Goal: Task Accomplishment & Management: Complete application form

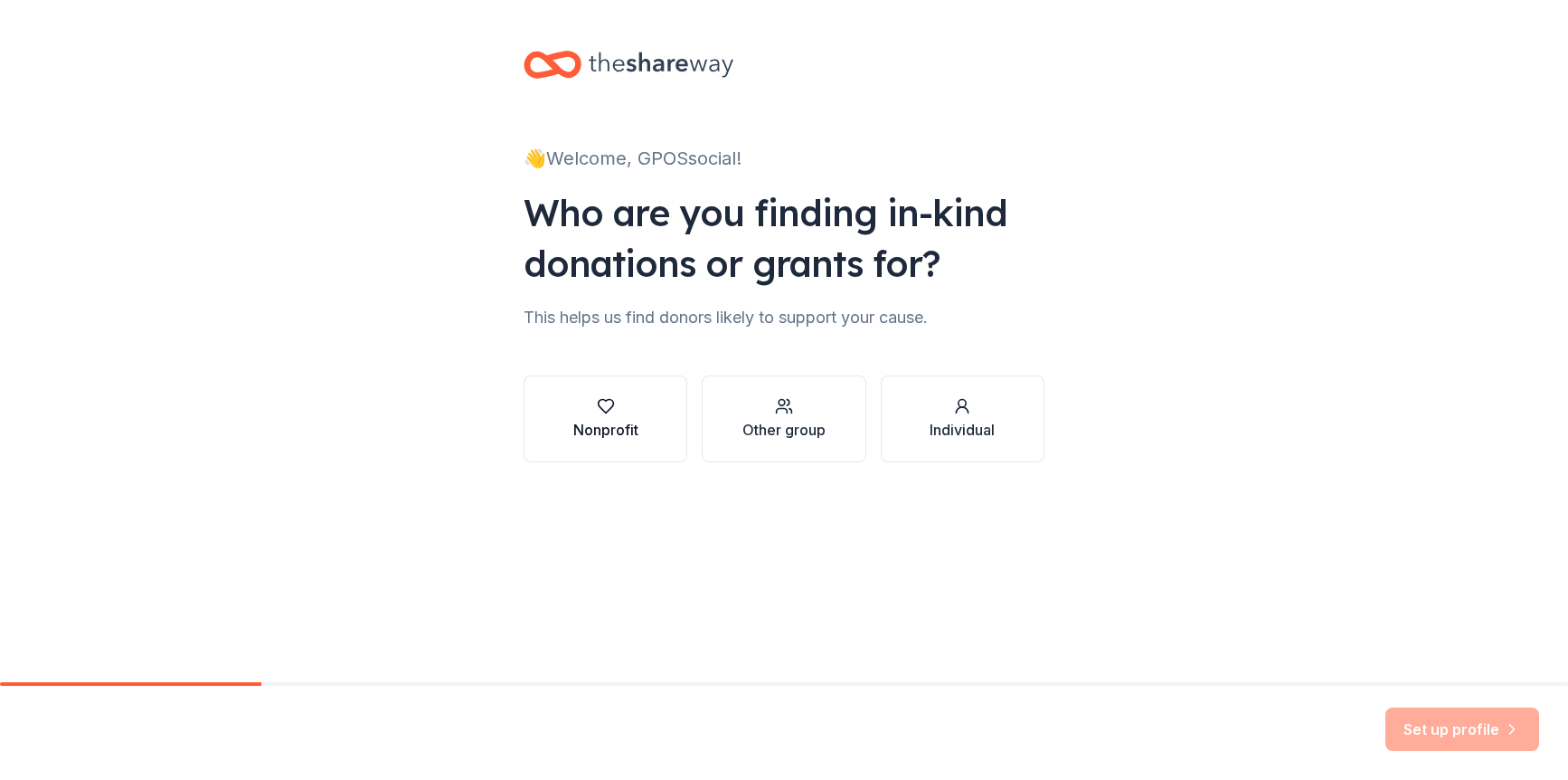
click at [615, 402] on div "button" at bounding box center [606, 406] width 65 height 19
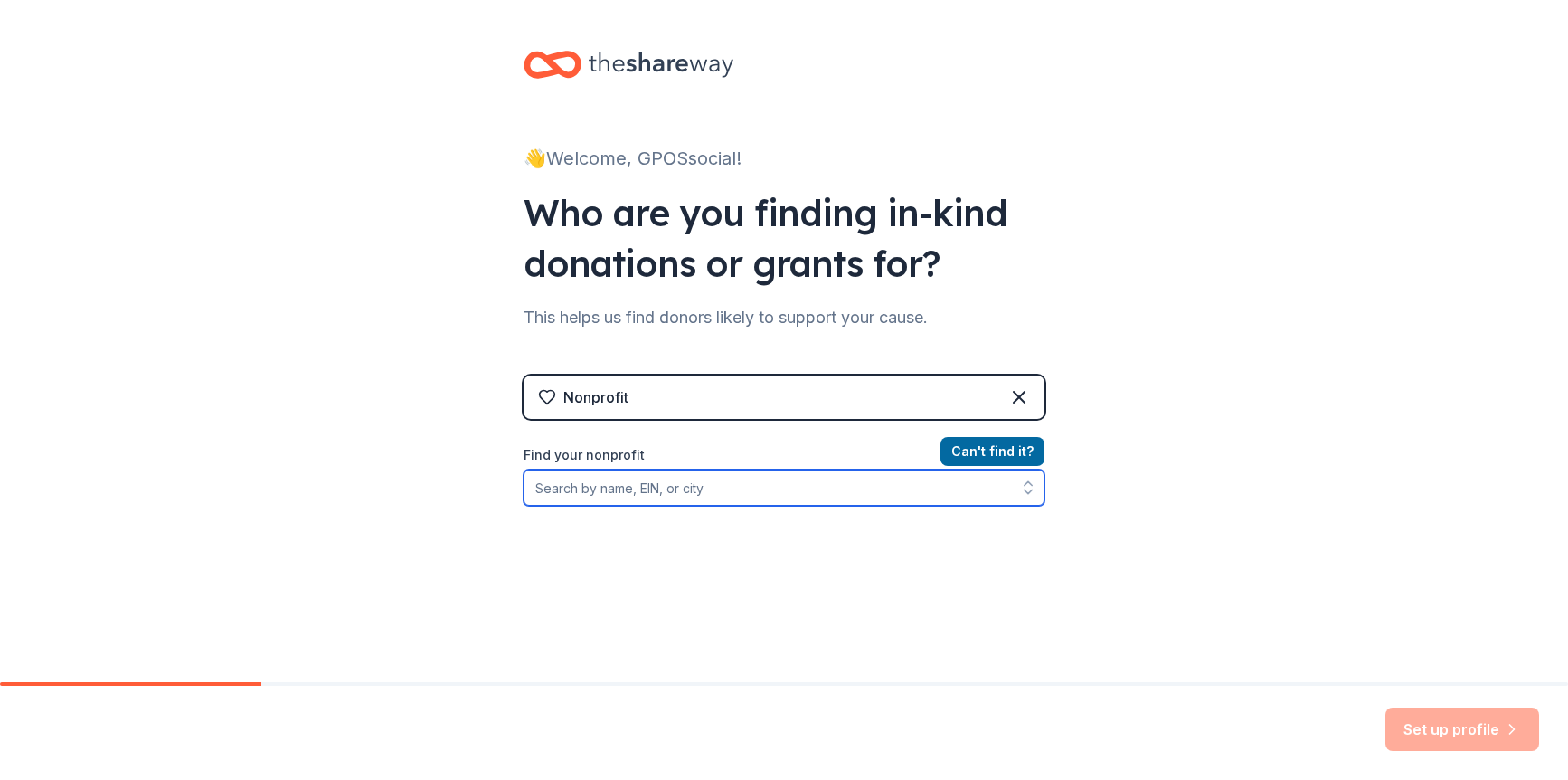
click at [626, 491] on input "Find your nonprofit" at bounding box center [784, 487] width 521 height 36
type input "georgia pearls of service"
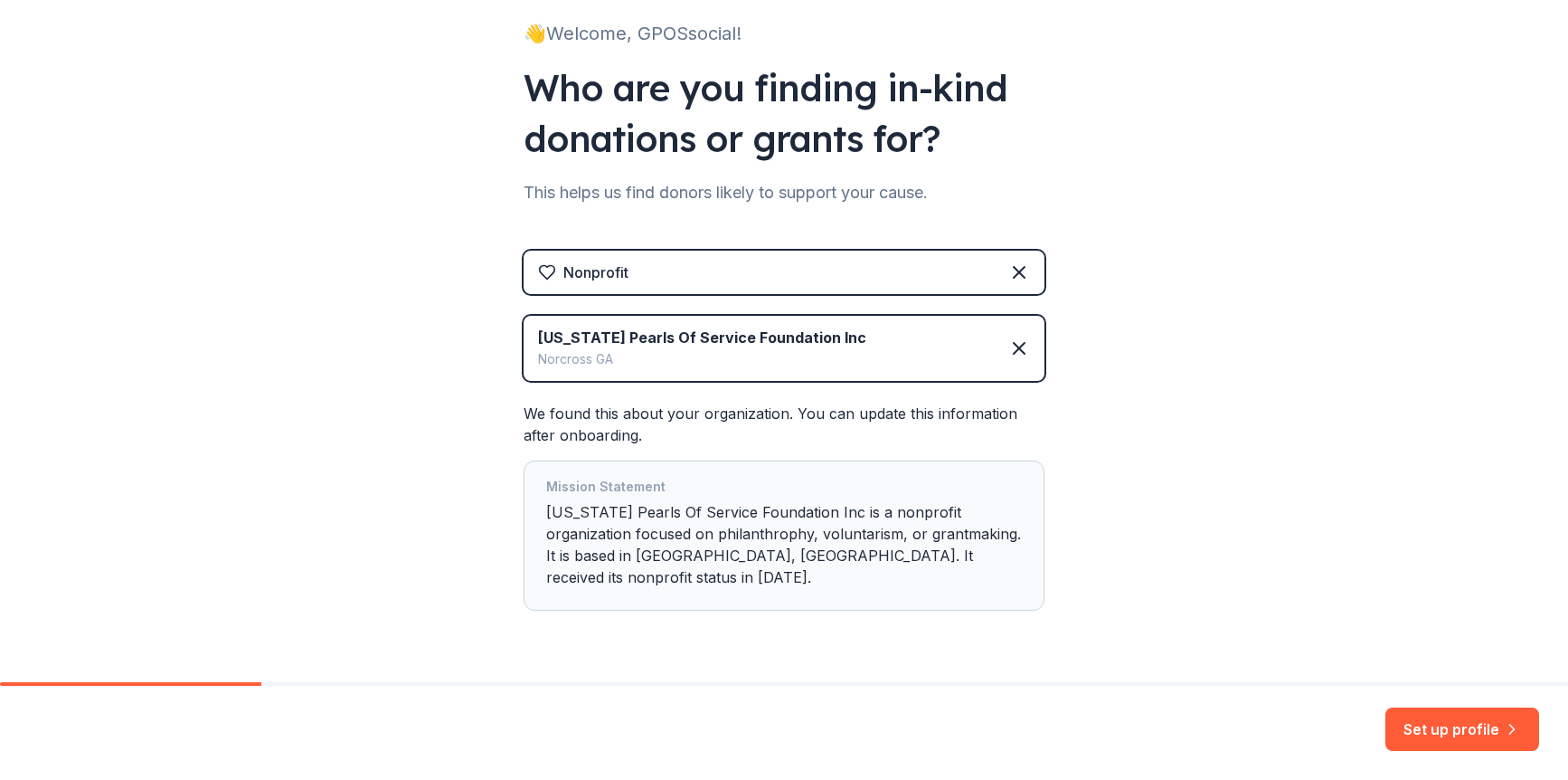
scroll to position [155, 0]
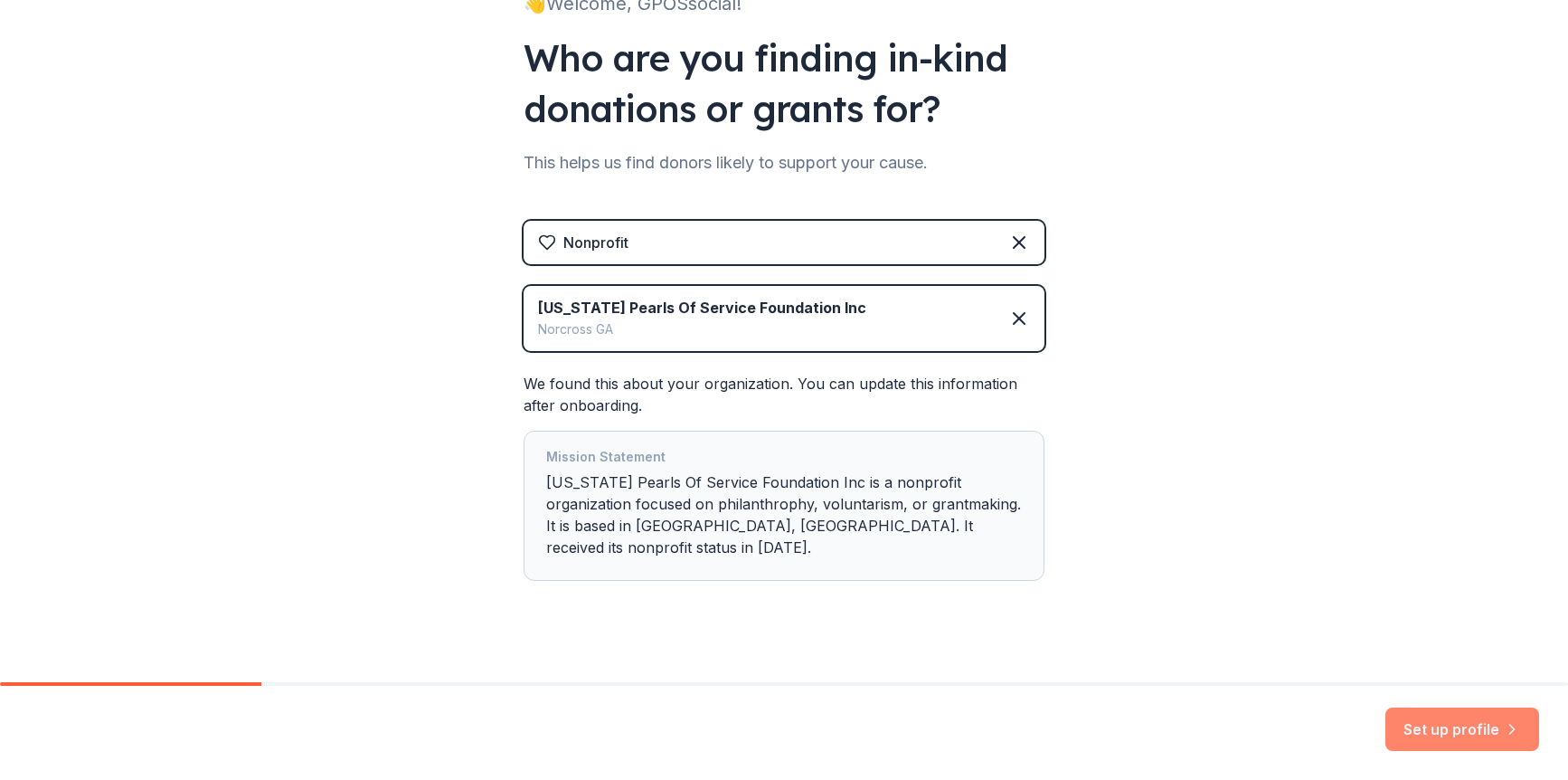
click at [1430, 733] on button "Set up profile" at bounding box center [1463, 729] width 154 height 43
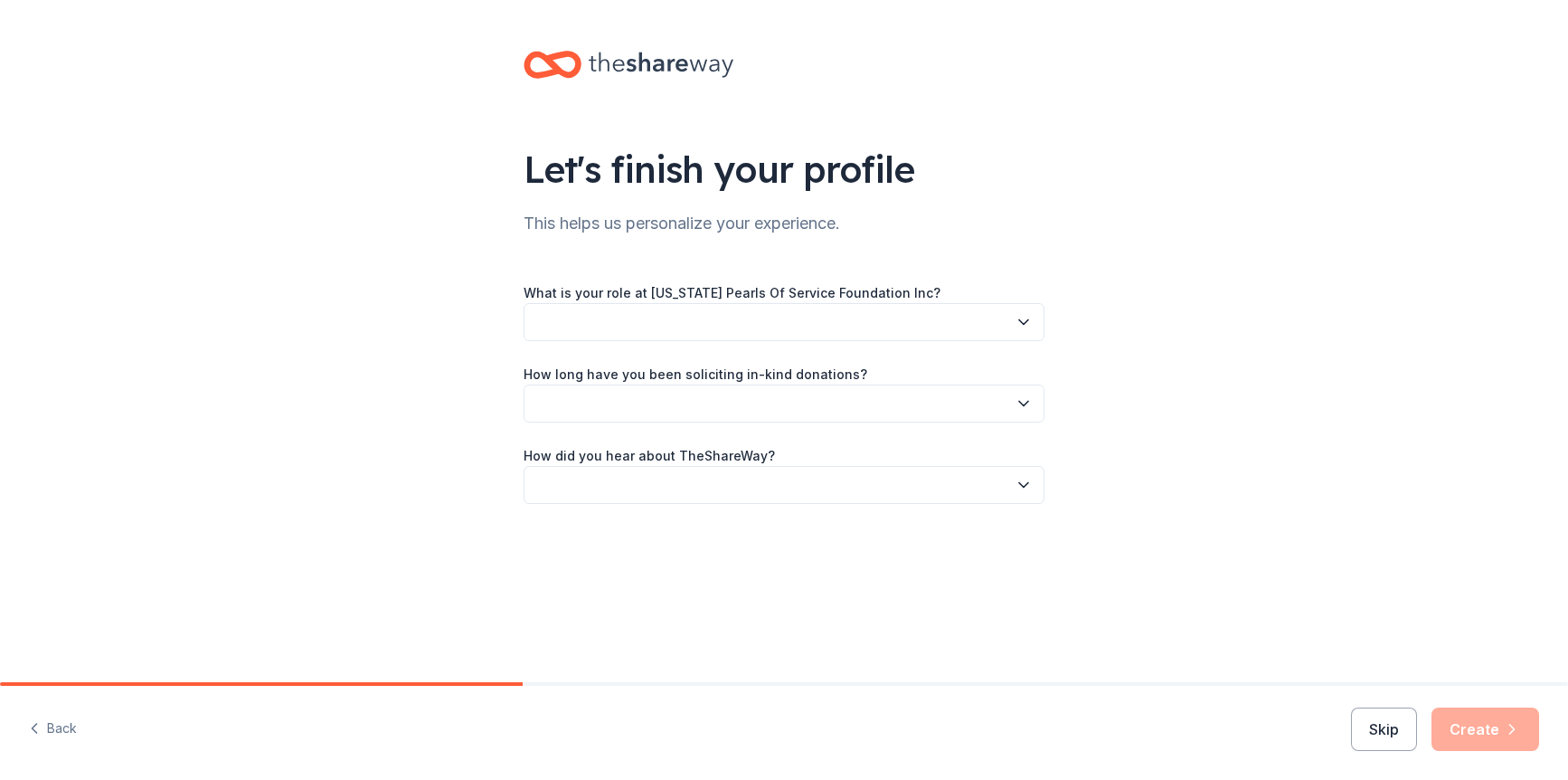
click at [958, 323] on button "button" at bounding box center [784, 322] width 521 height 38
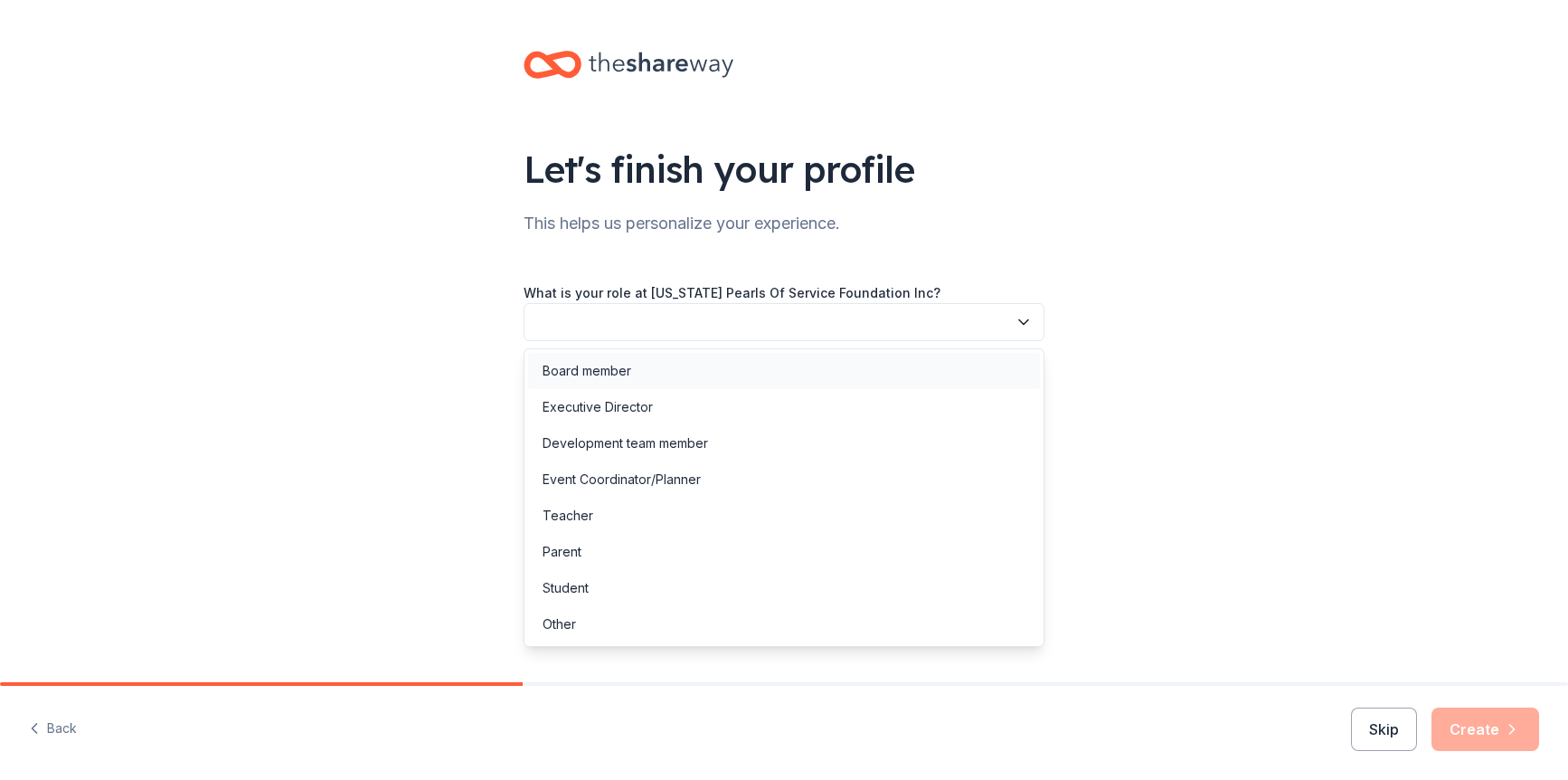
click at [932, 365] on div "Board member" at bounding box center [784, 371] width 512 height 36
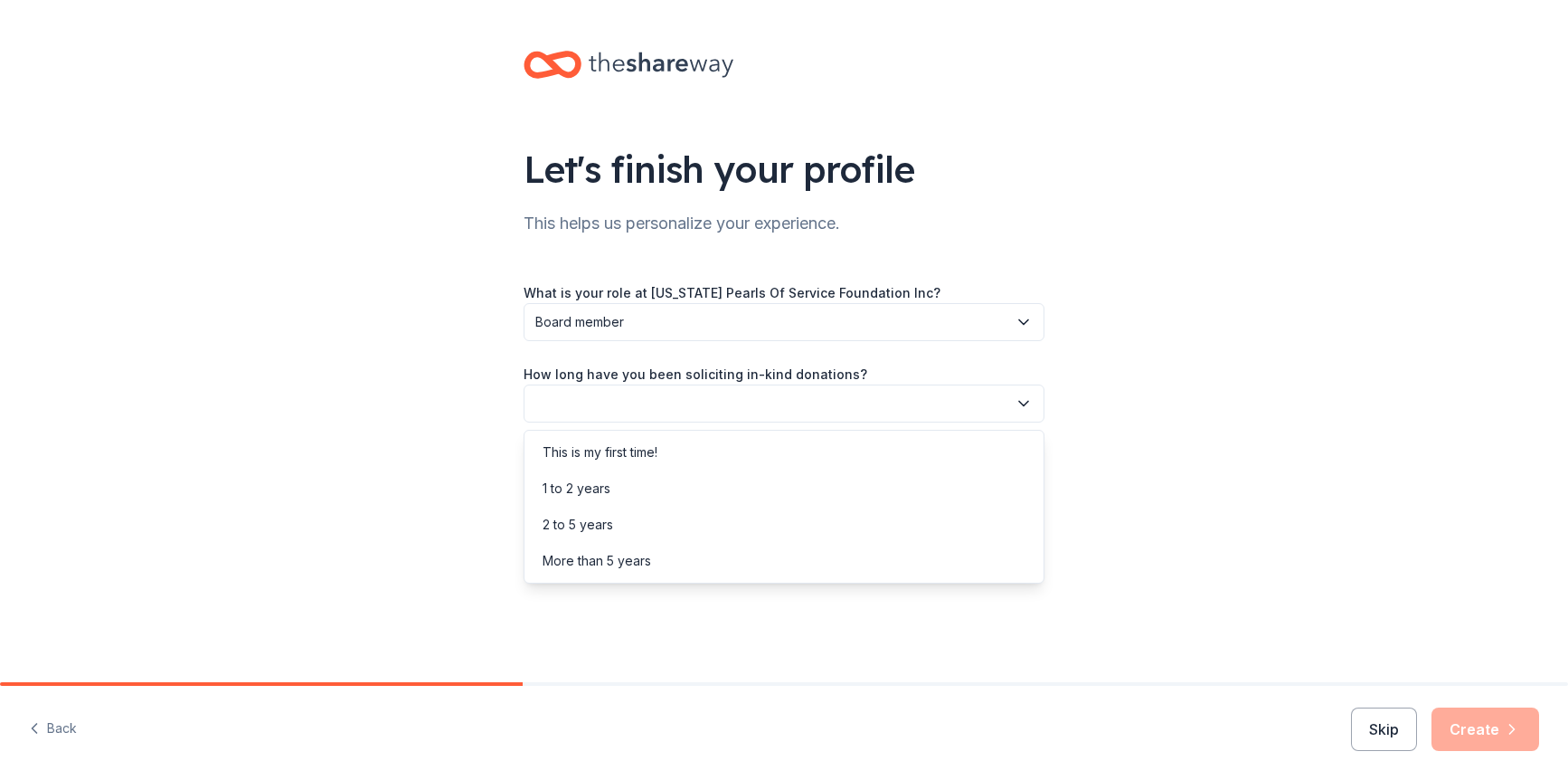
click at [886, 404] on button "button" at bounding box center [784, 403] width 521 height 38
click at [868, 453] on div "This is my first time!" at bounding box center [784, 452] width 512 height 36
click at [865, 488] on button "button" at bounding box center [784, 484] width 521 height 38
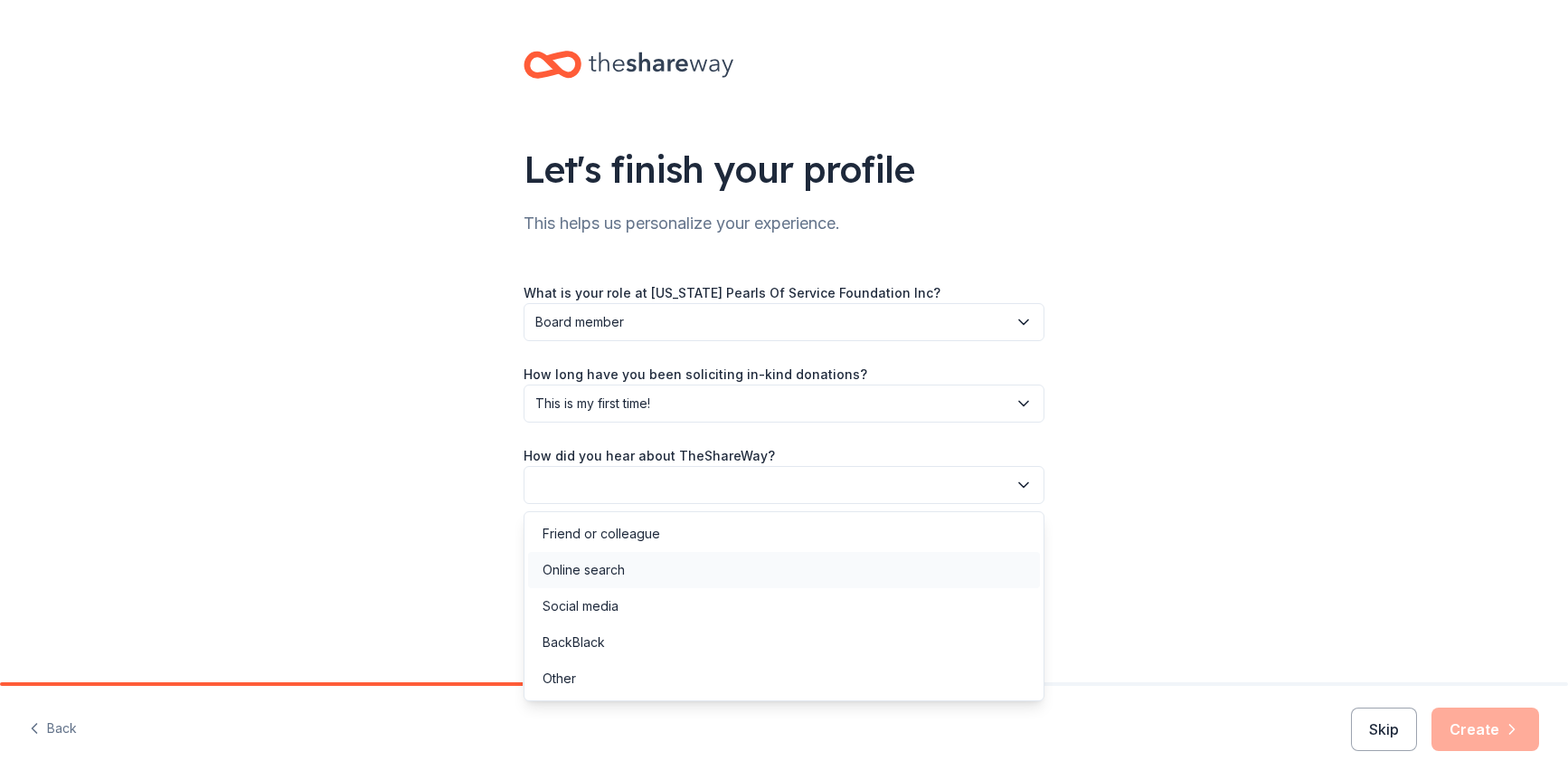
click at [837, 569] on div "Online search" at bounding box center [784, 569] width 512 height 36
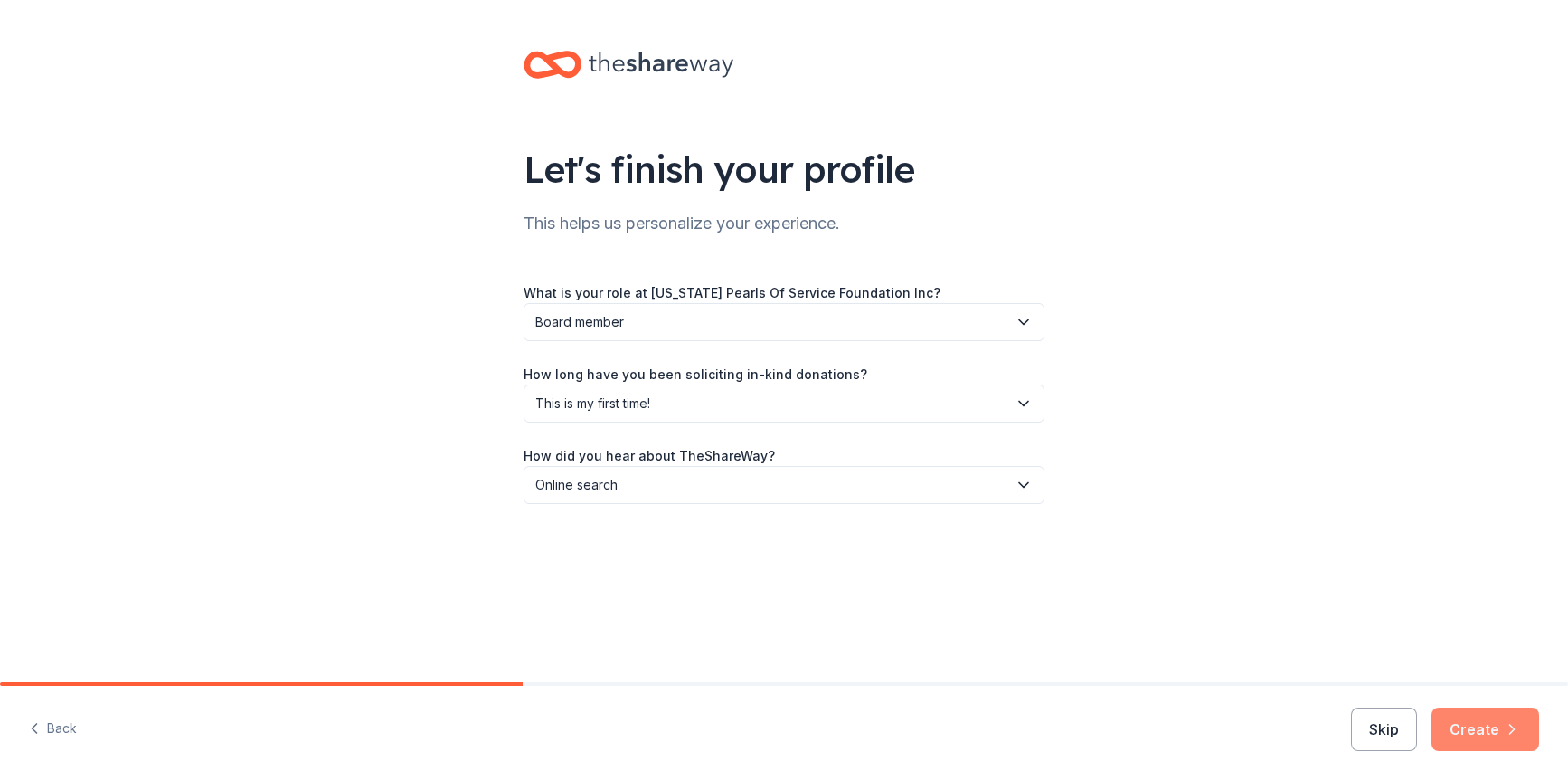
click at [1490, 730] on button "Create" at bounding box center [1485, 729] width 107 height 43
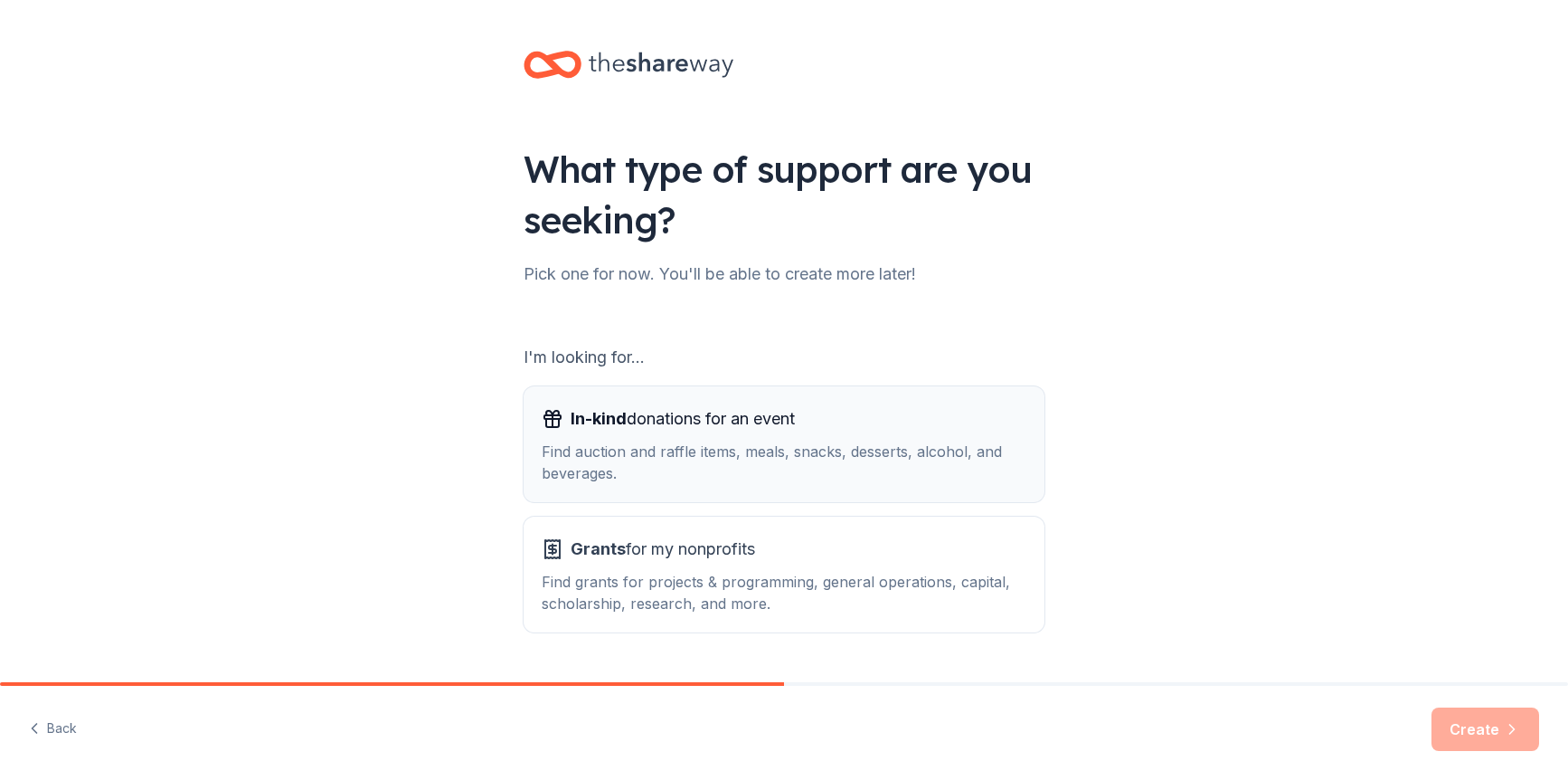
click at [849, 427] on div "In-kind donations for an event" at bounding box center [784, 419] width 485 height 29
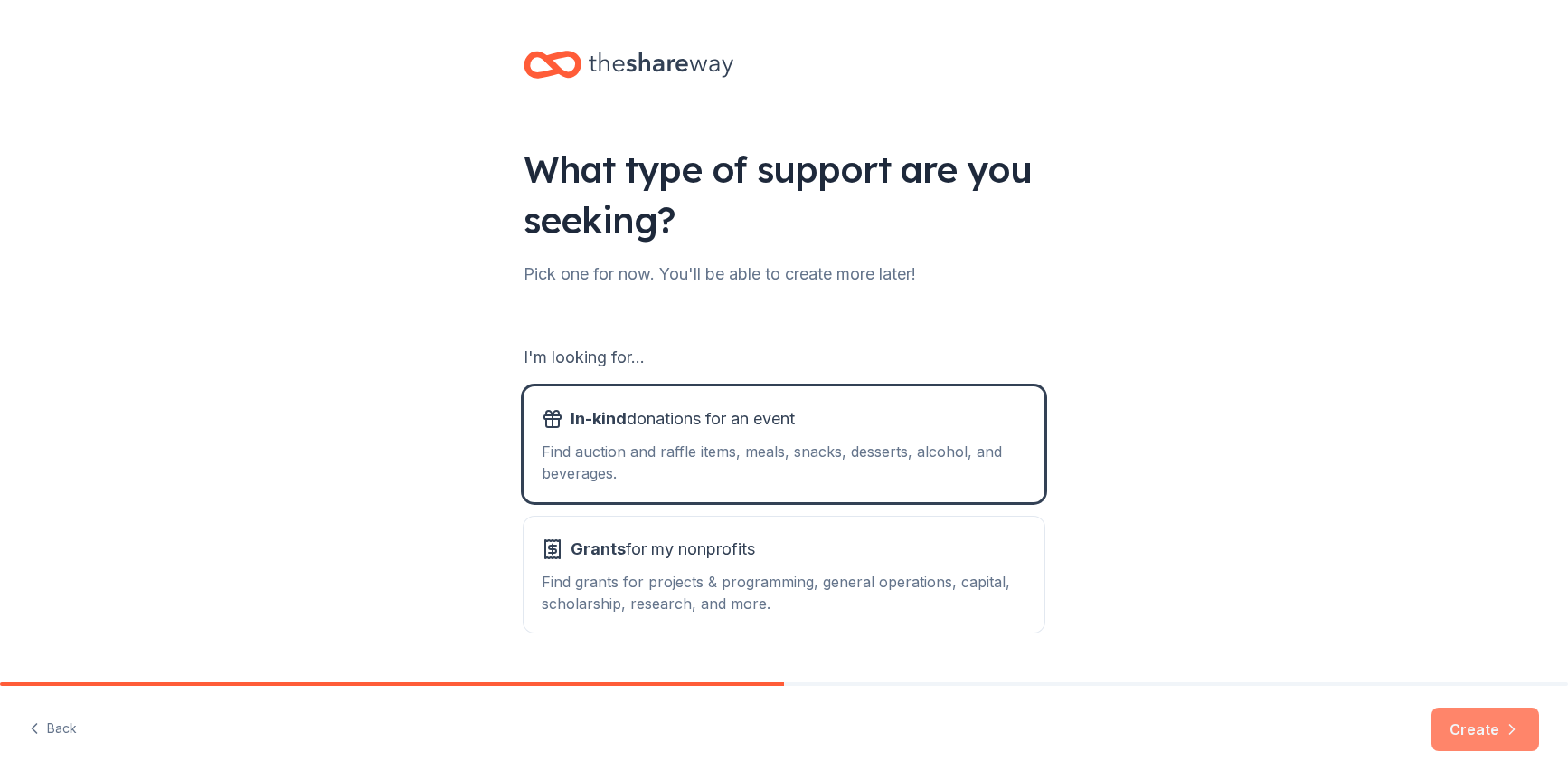
click at [1467, 735] on button "Create" at bounding box center [1485, 729] width 107 height 43
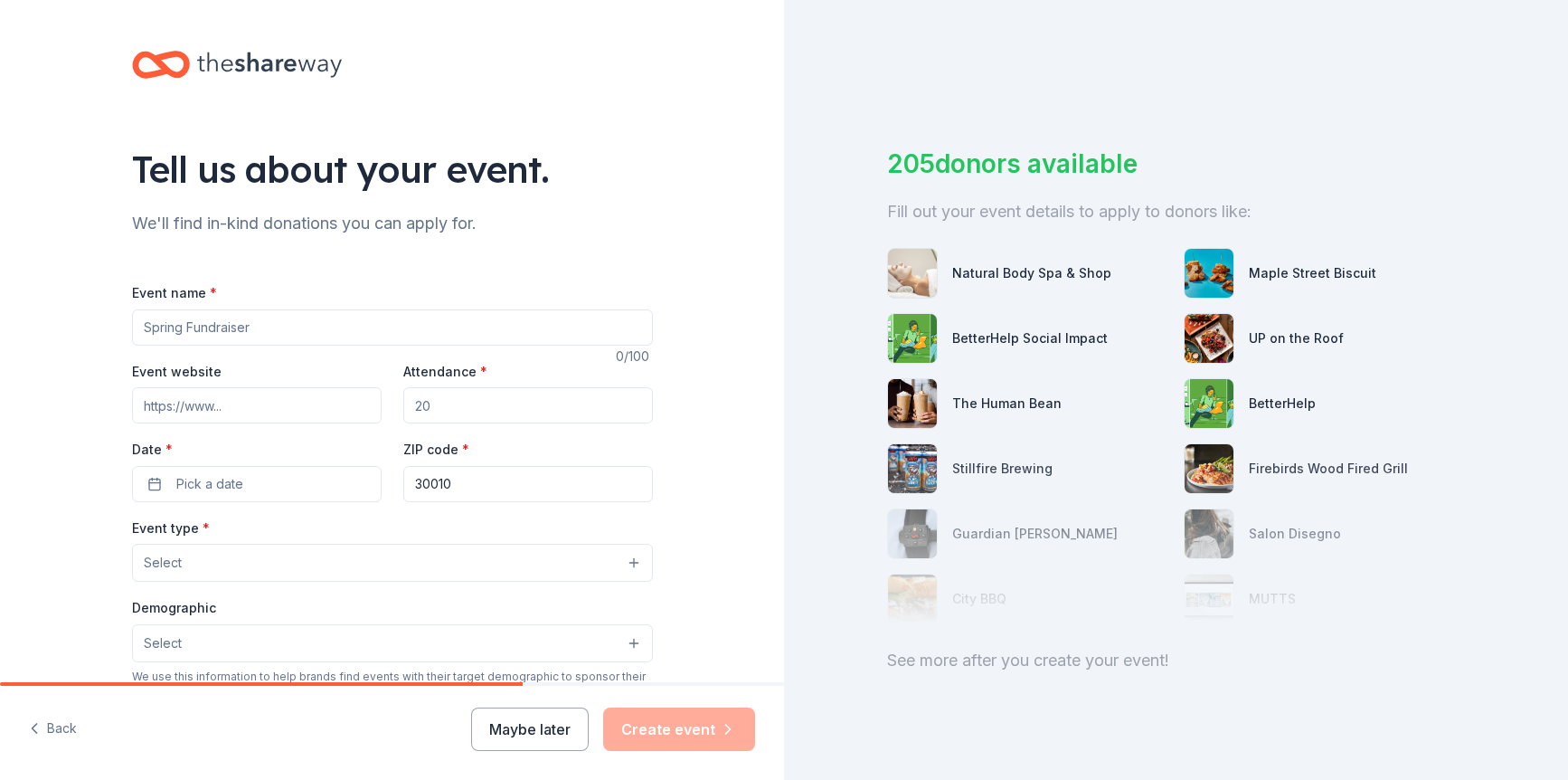
click at [503, 331] on input "Event name *" at bounding box center [392, 327] width 521 height 36
type input "A Kaptivating Affair"
drag, startPoint x: 473, startPoint y: 403, endPoint x: 421, endPoint y: 408, distance: 52.2
click at [421, 406] on input "Attendance *" at bounding box center [528, 405] width 250 height 36
type input "300"
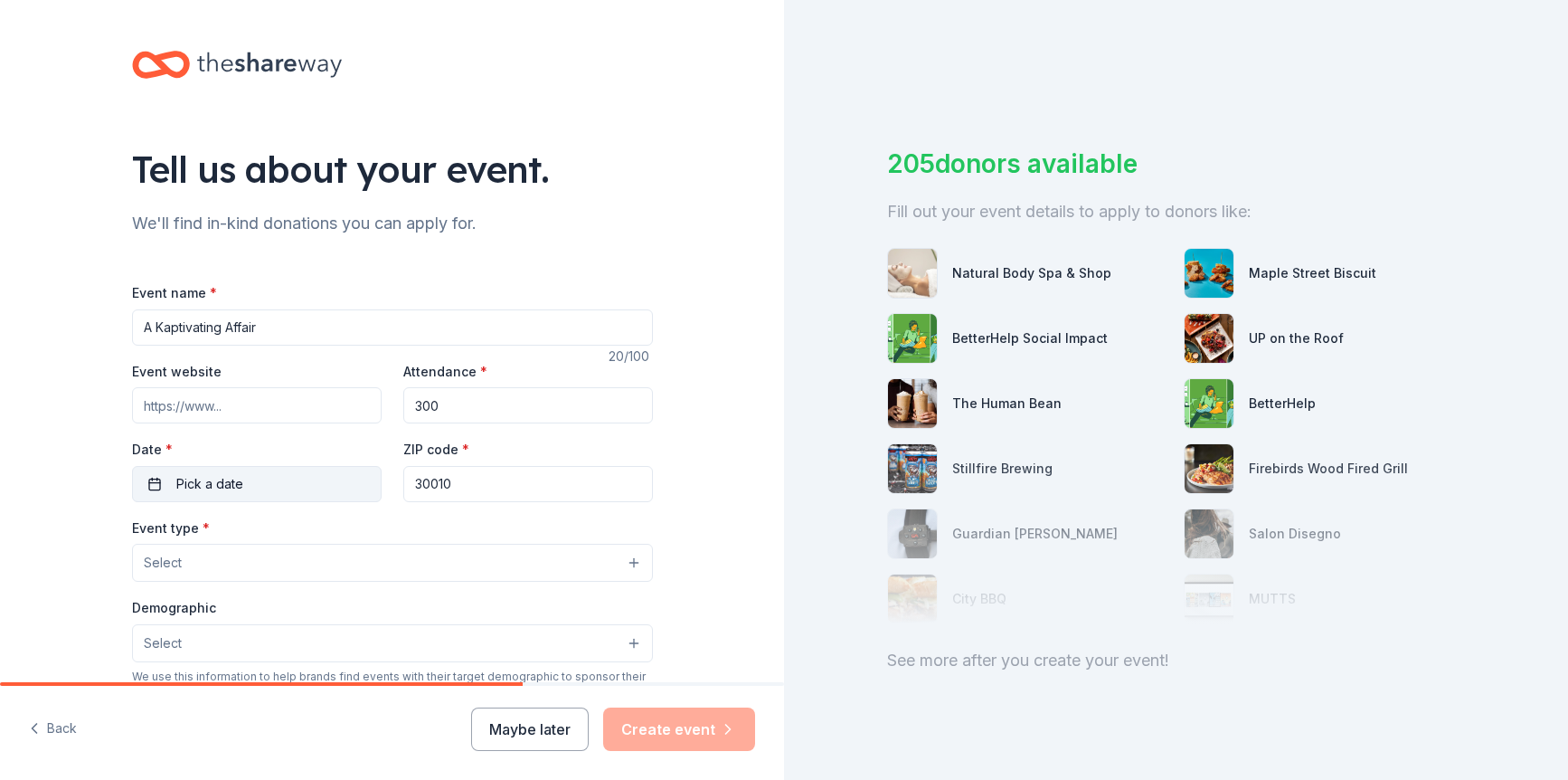
click at [271, 489] on button "Pick a date" at bounding box center [257, 483] width 250 height 36
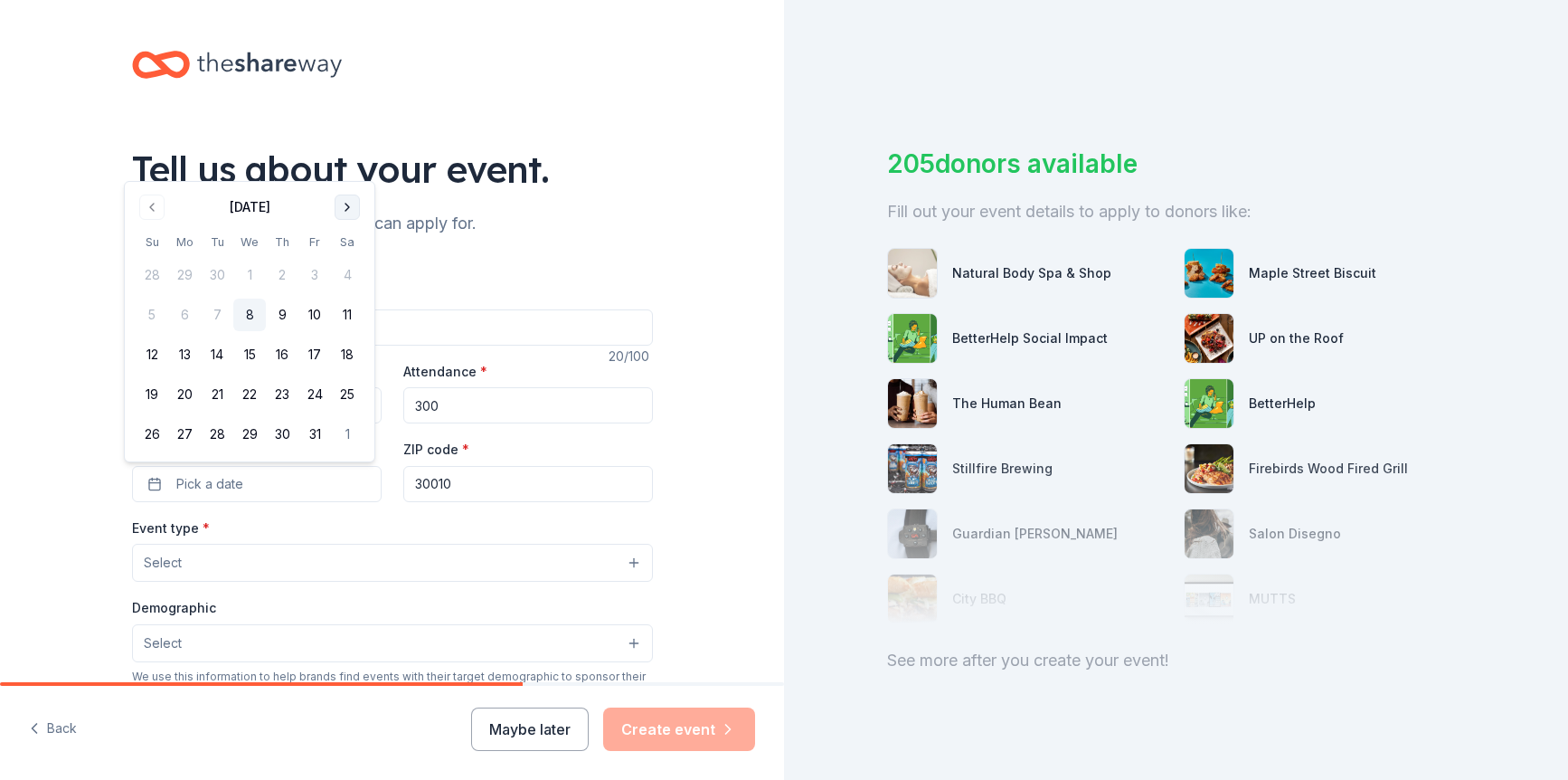
click at [341, 207] on button "Go to next month" at bounding box center [347, 207] width 25 height 25
click at [346, 170] on button "Go to next month" at bounding box center [347, 168] width 25 height 25
click at [350, 208] on button "Go to next month" at bounding box center [347, 207] width 25 height 25
click at [341, 439] on button "31" at bounding box center [346, 433] width 32 height 32
click at [459, 482] on input "30010" at bounding box center [528, 483] width 250 height 36
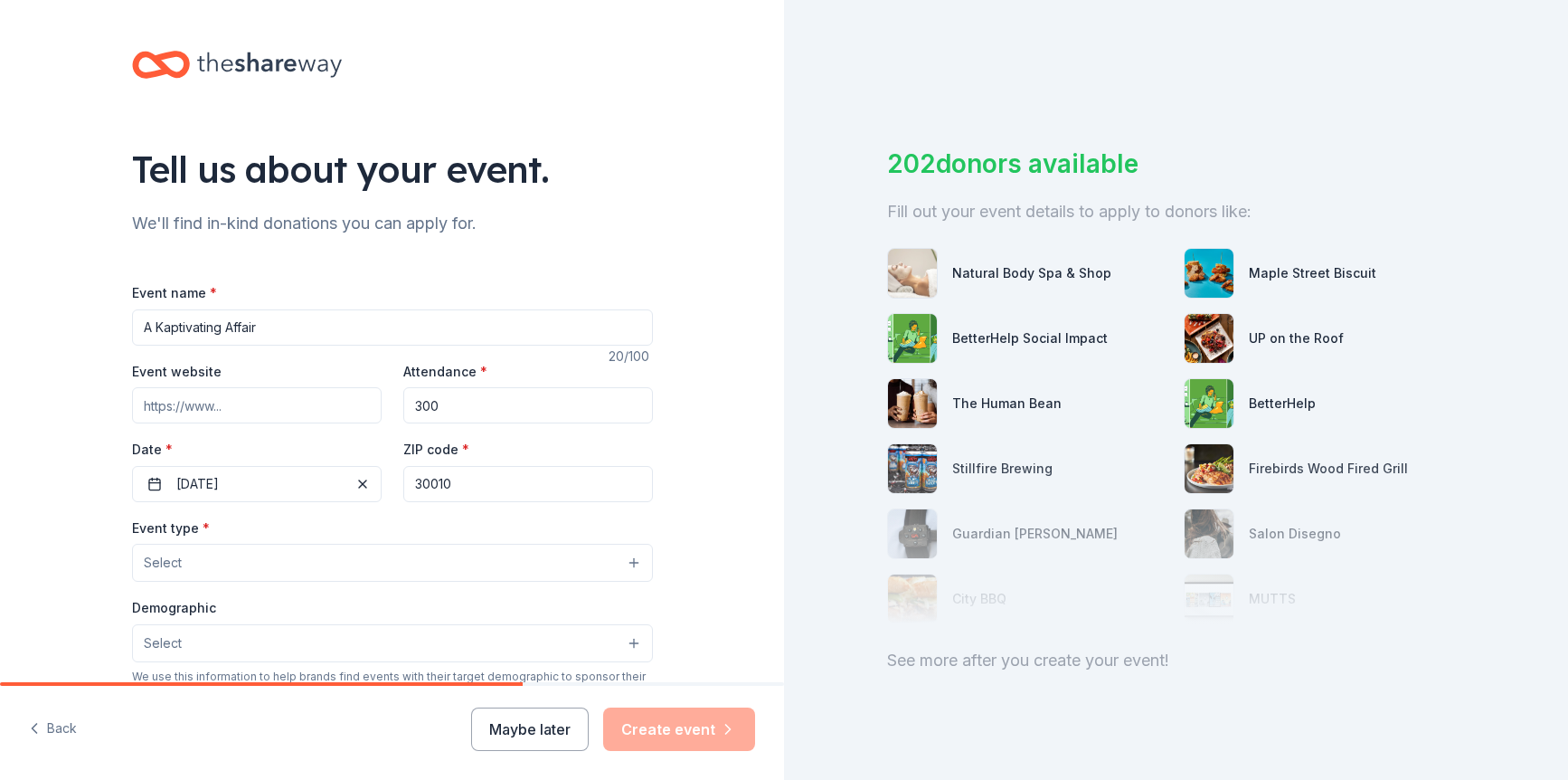
click at [301, 404] on input "Event website" at bounding box center [257, 405] width 250 height 36
paste input "https://givebutter.com/kaptivatingaffair26"
type input "https://givebutter.com/kaptivatingaffair26"
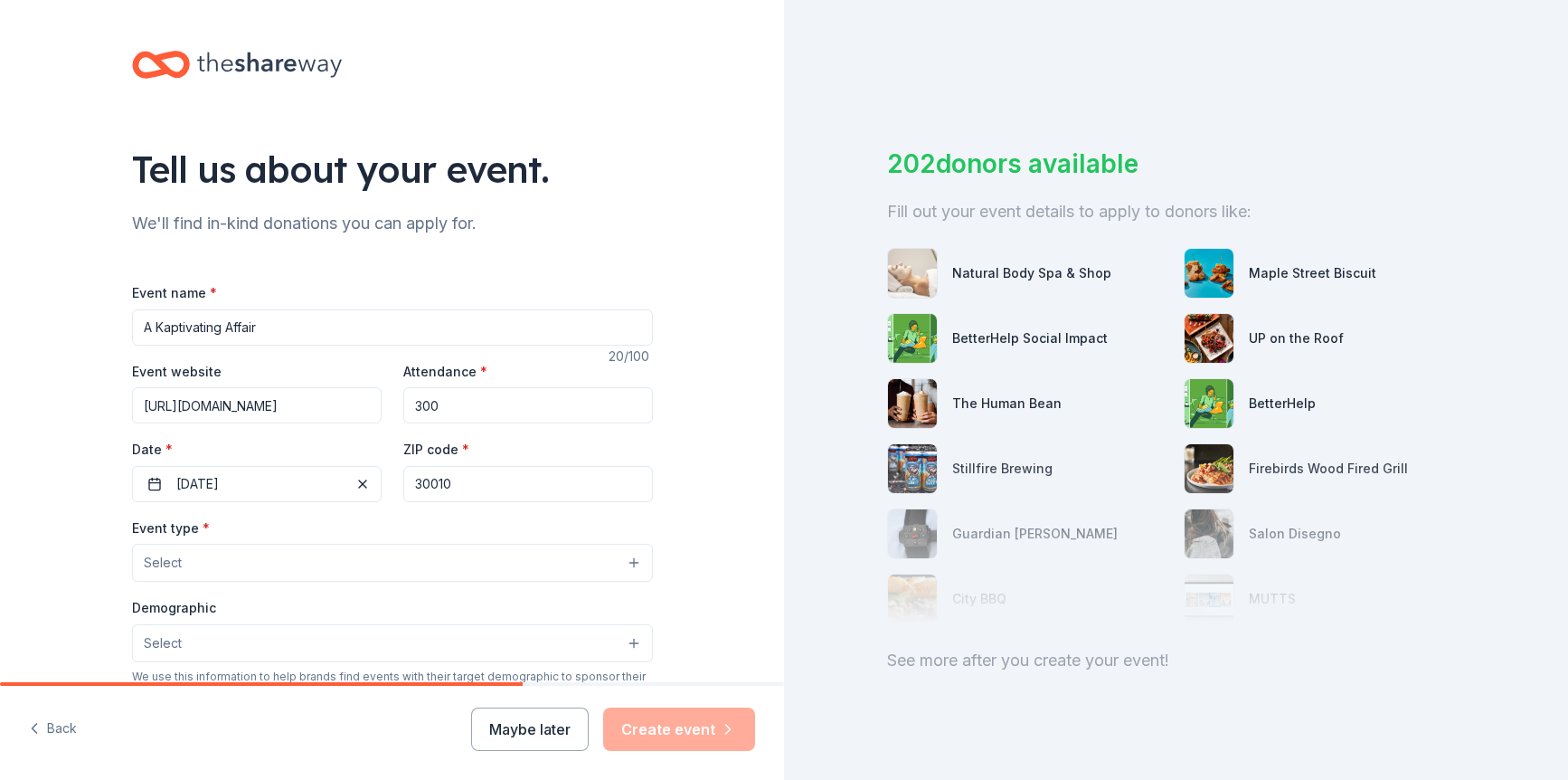
drag, startPoint x: 467, startPoint y: 488, endPoint x: 394, endPoint y: 489, distance: 73.0
click at [394, 489] on div "Event website https://givebutter.com/kaptivatingaffair26 Attendance * 300 Date …" at bounding box center [392, 431] width 521 height 143
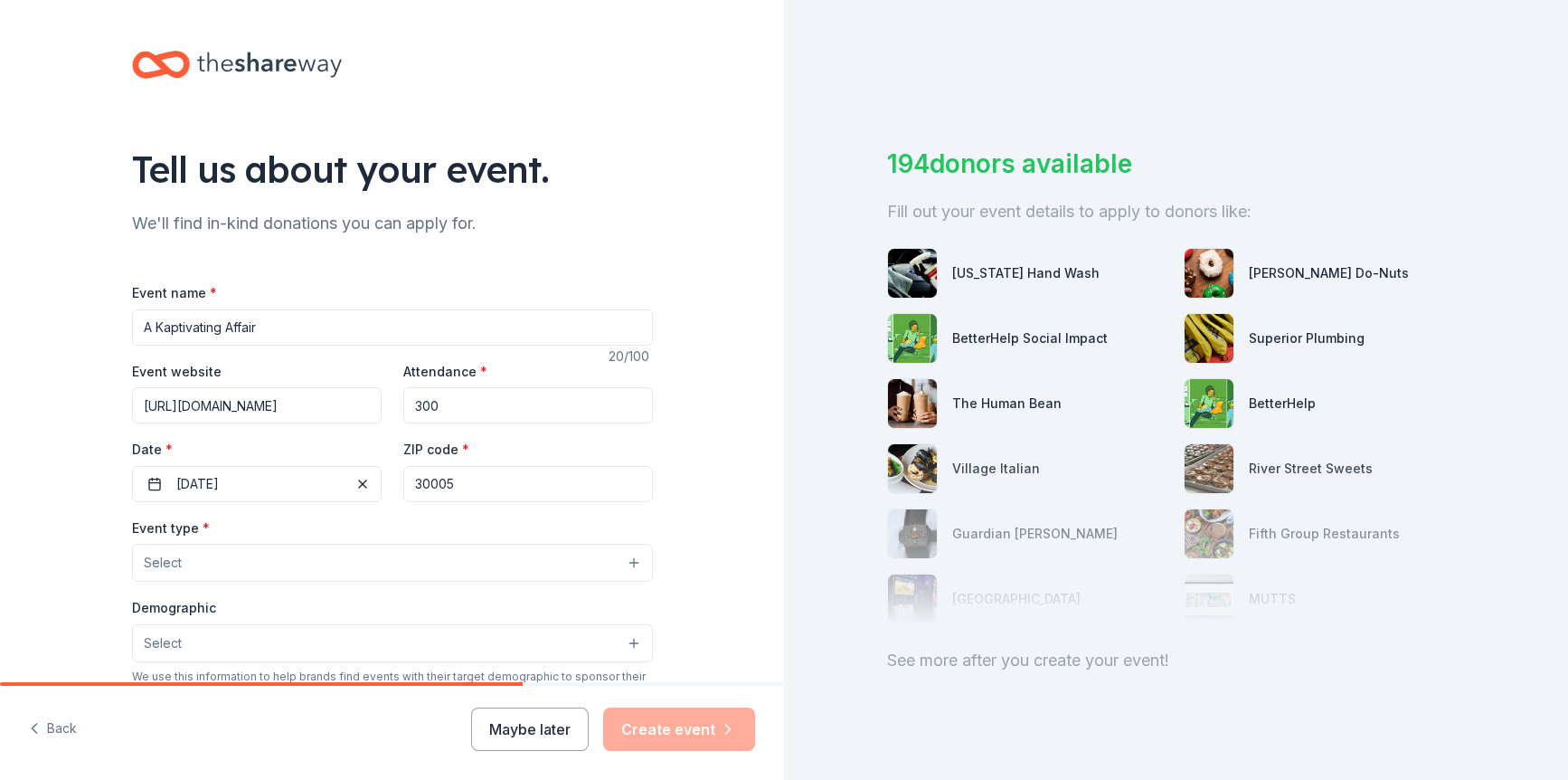
type input "30005"
click at [626, 564] on button "Select" at bounding box center [392, 562] width 521 height 38
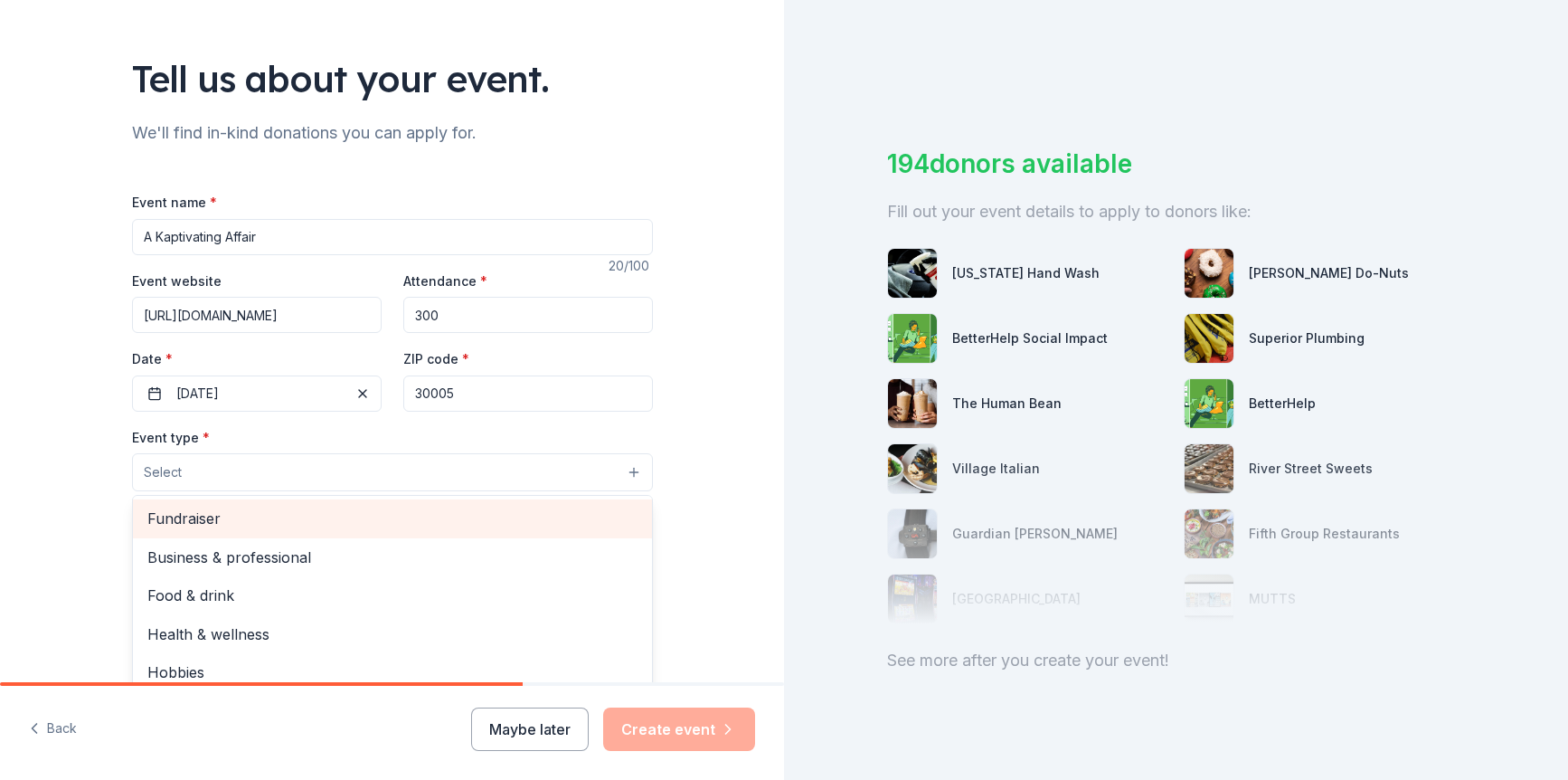
click at [543, 518] on span "Fundraiser" at bounding box center [392, 518] width 490 height 23
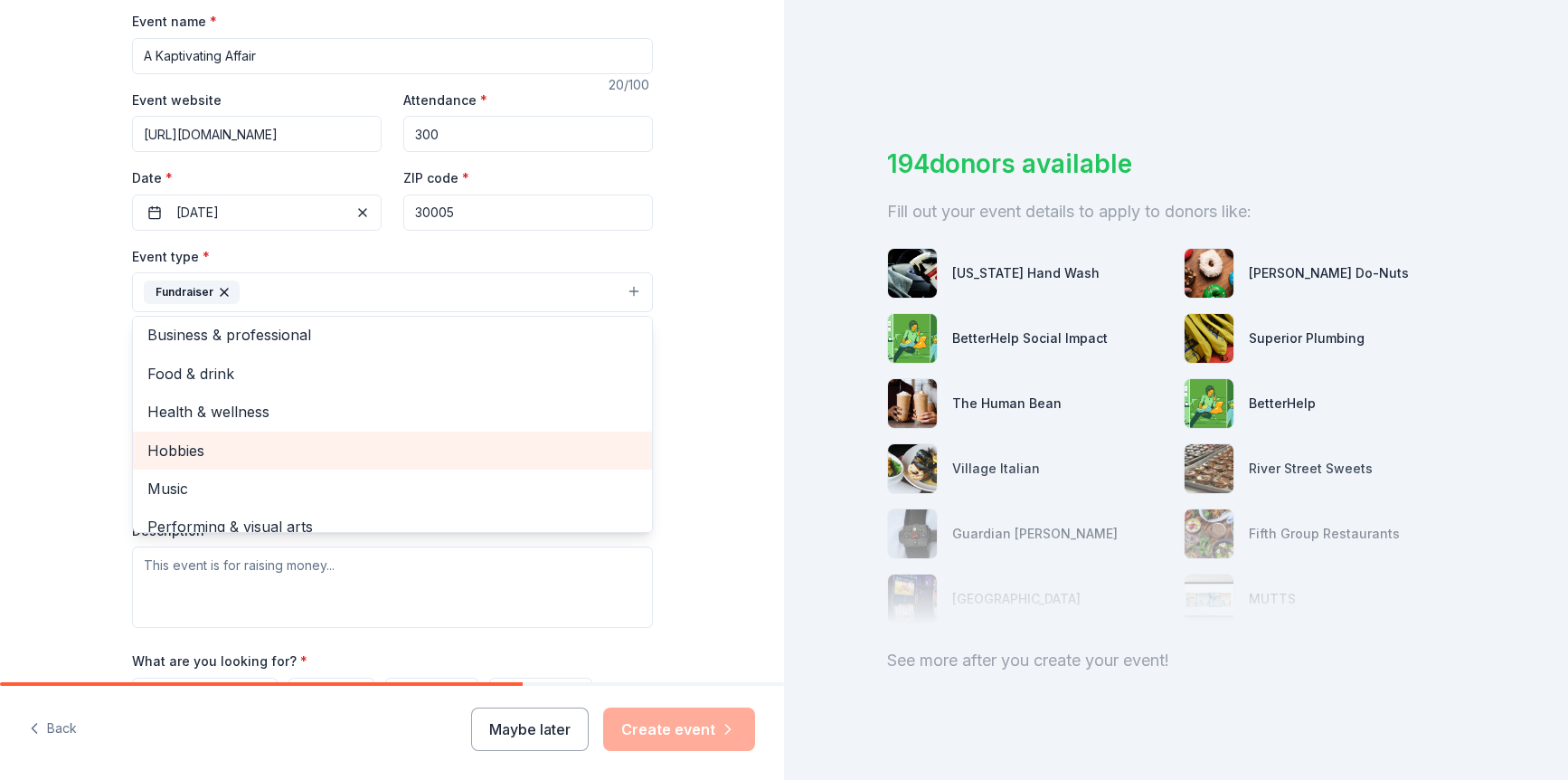
scroll to position [0, 0]
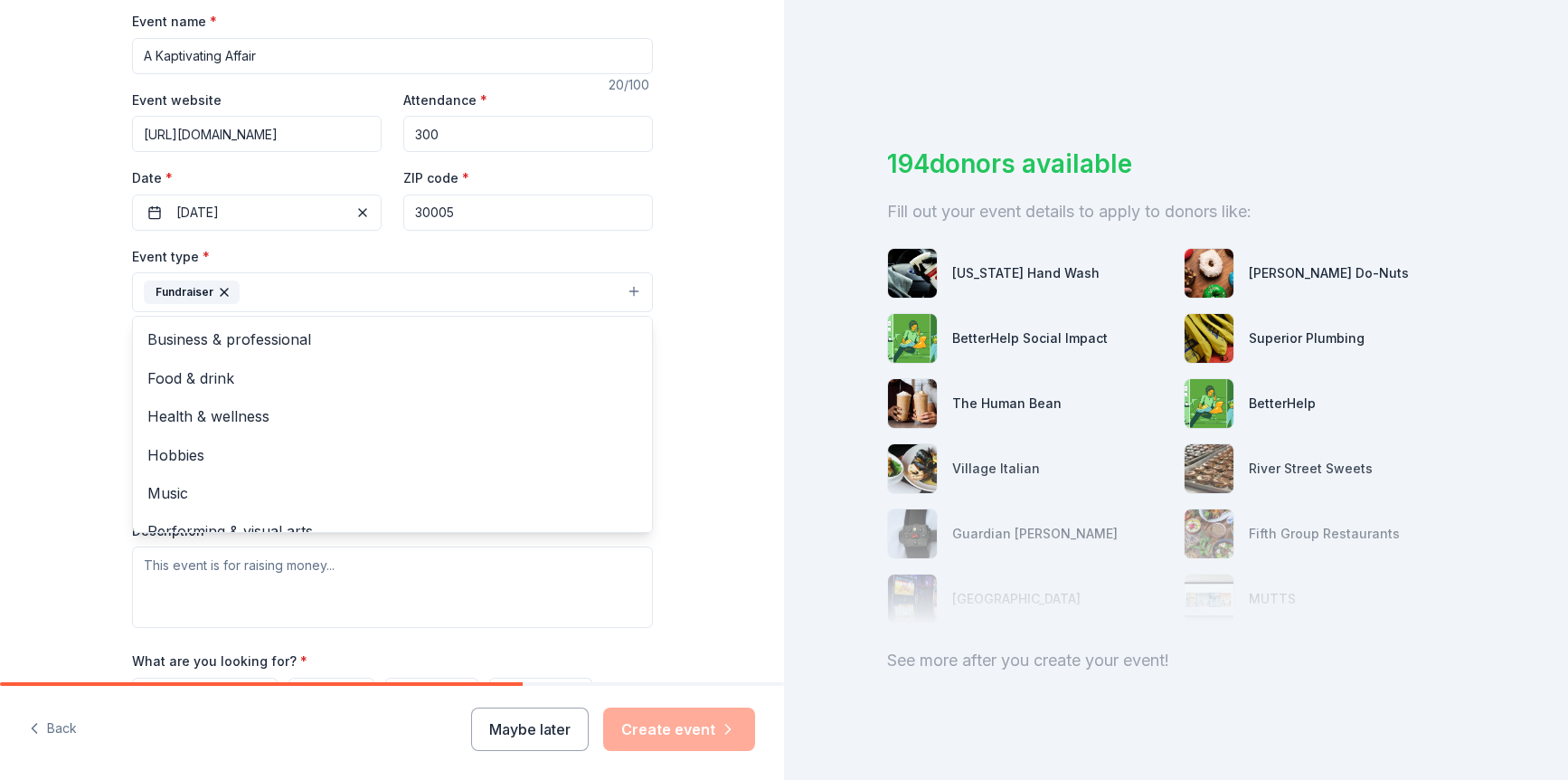
click at [705, 353] on div "Tell us about your event. We'll find in-kind donations you can apply for. Event…" at bounding box center [392, 332] width 784 height 1207
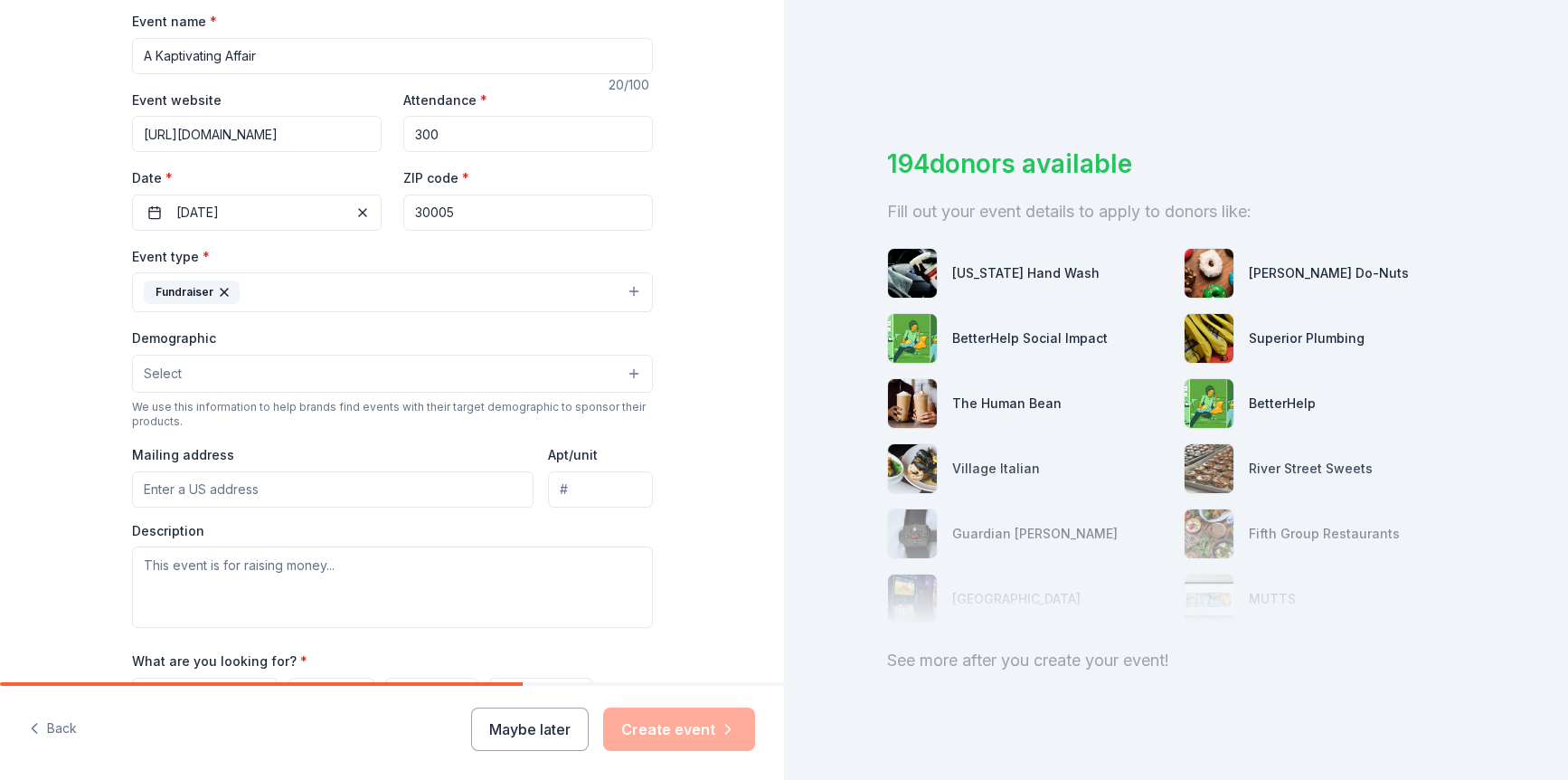
click at [628, 365] on button "Select" at bounding box center [392, 373] width 521 height 38
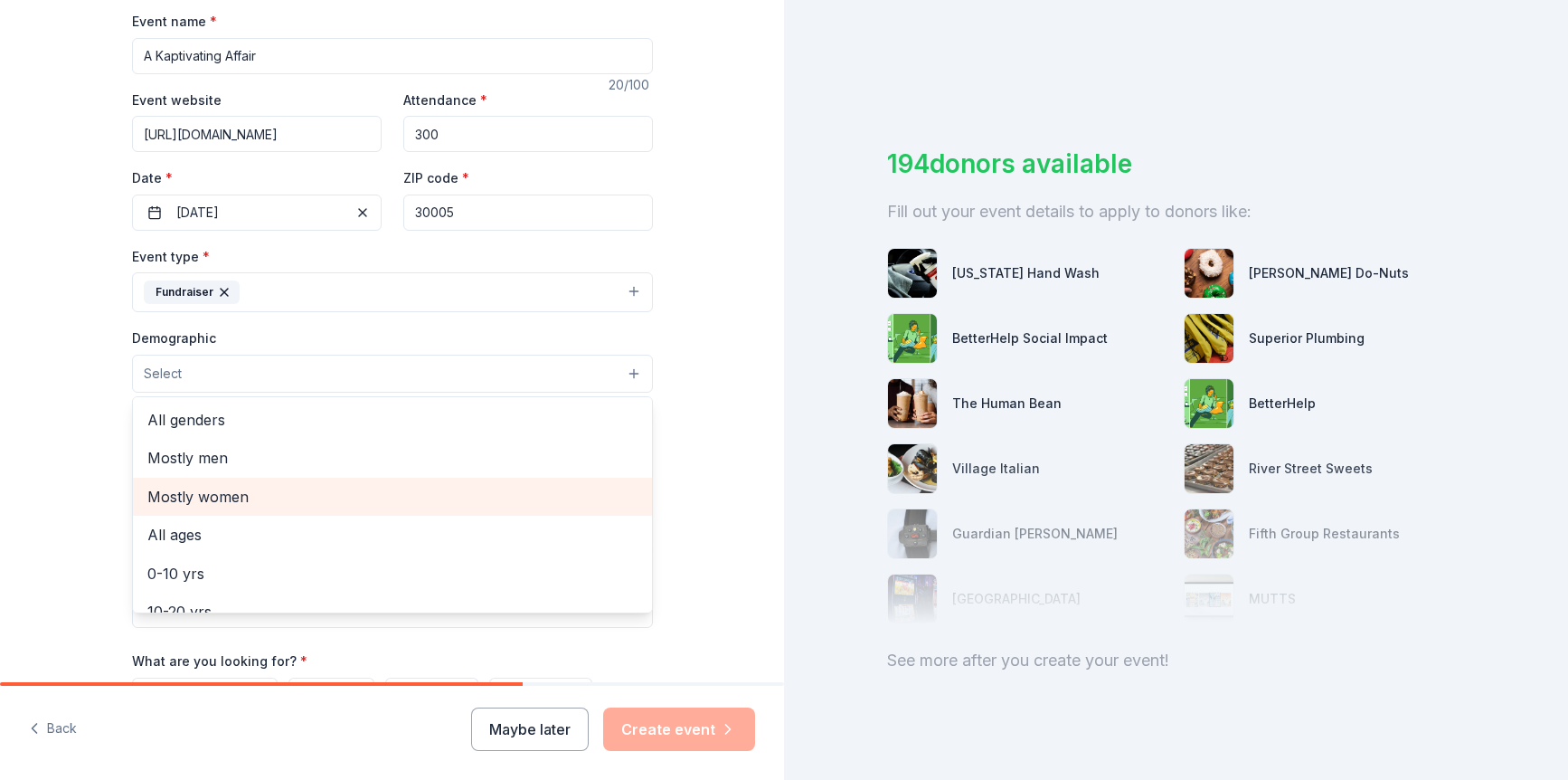
click at [489, 509] on span "Mostly women" at bounding box center [392, 497] width 490 height 23
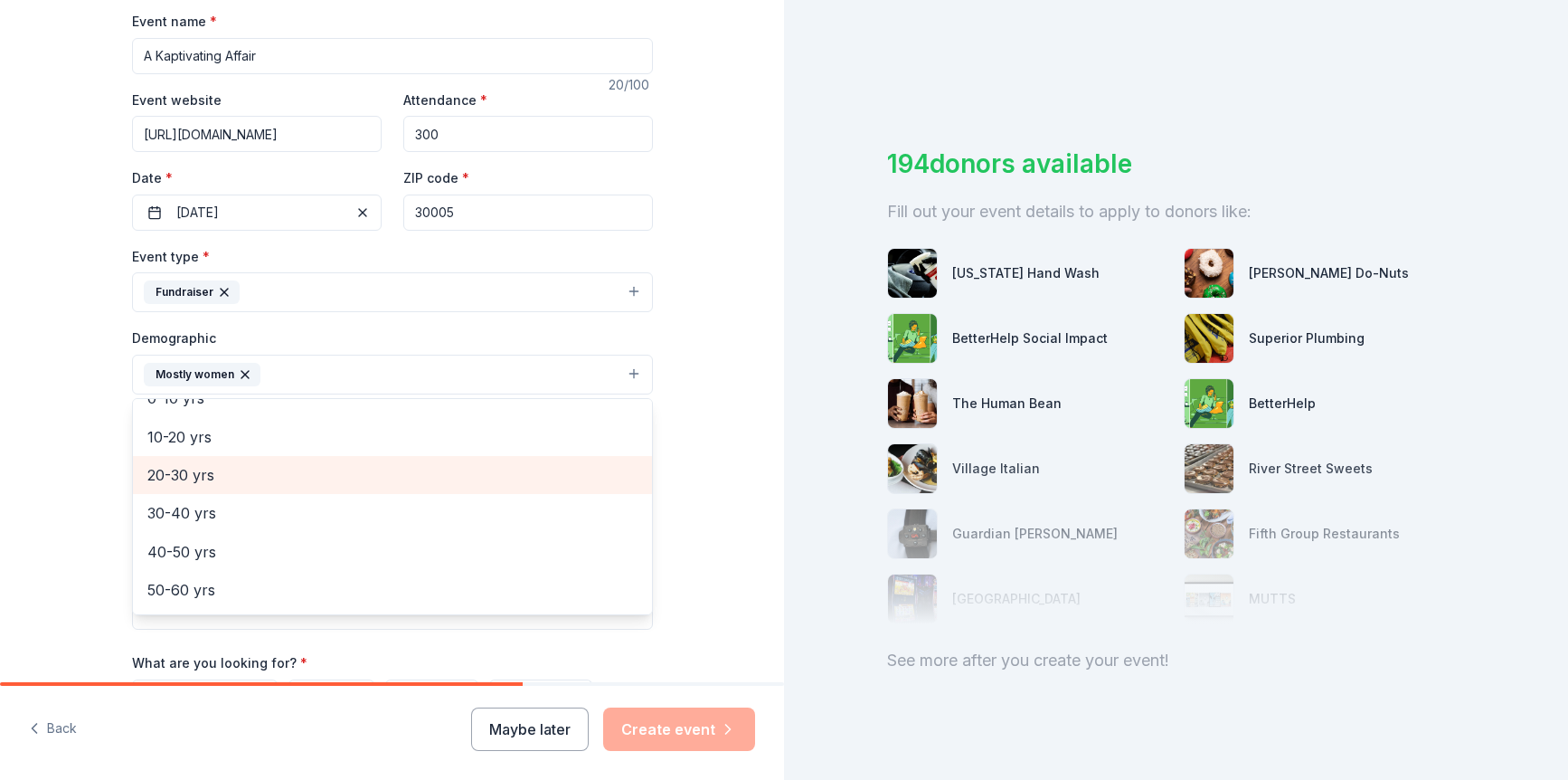
scroll to position [181, 0]
click at [486, 464] on span "30-40 yrs" at bounding box center [392, 471] width 490 height 23
click at [484, 473] on span "40-50 yrs" at bounding box center [392, 471] width 490 height 23
click at [485, 479] on span "50-60 yrs" at bounding box center [392, 476] width 490 height 23
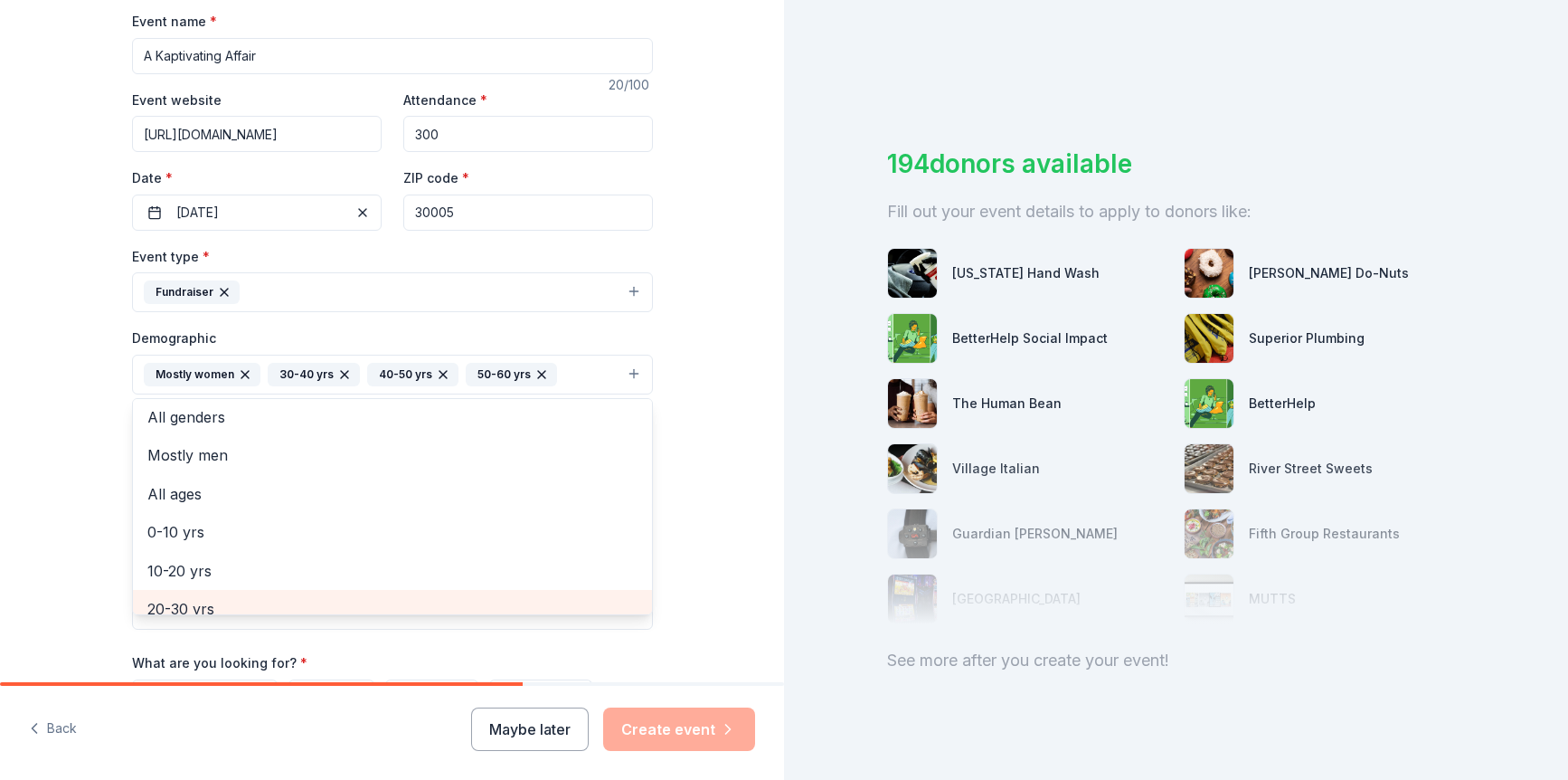
scroll to position [0, 0]
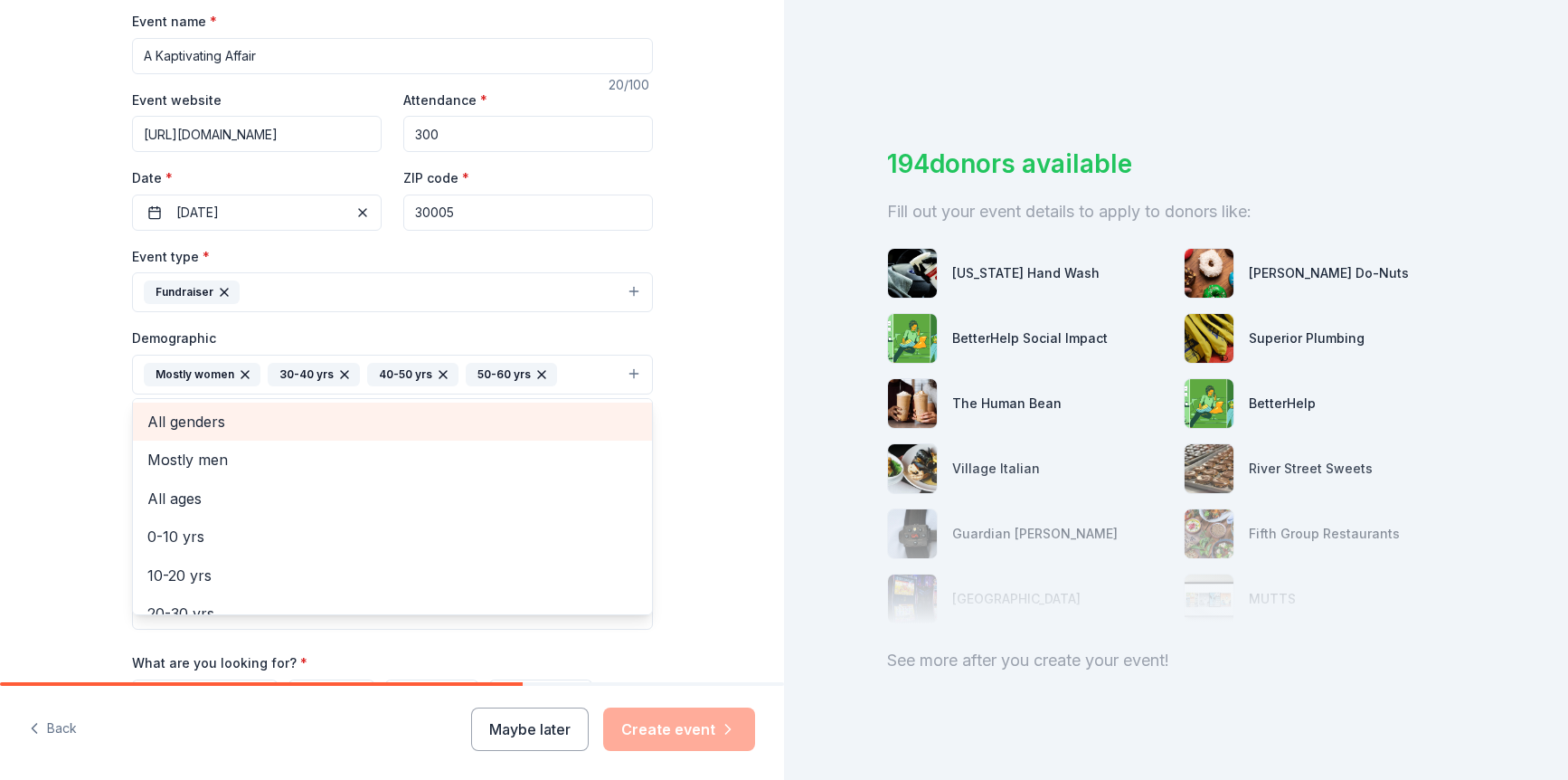
click at [498, 421] on span "All genders" at bounding box center [392, 422] width 490 height 23
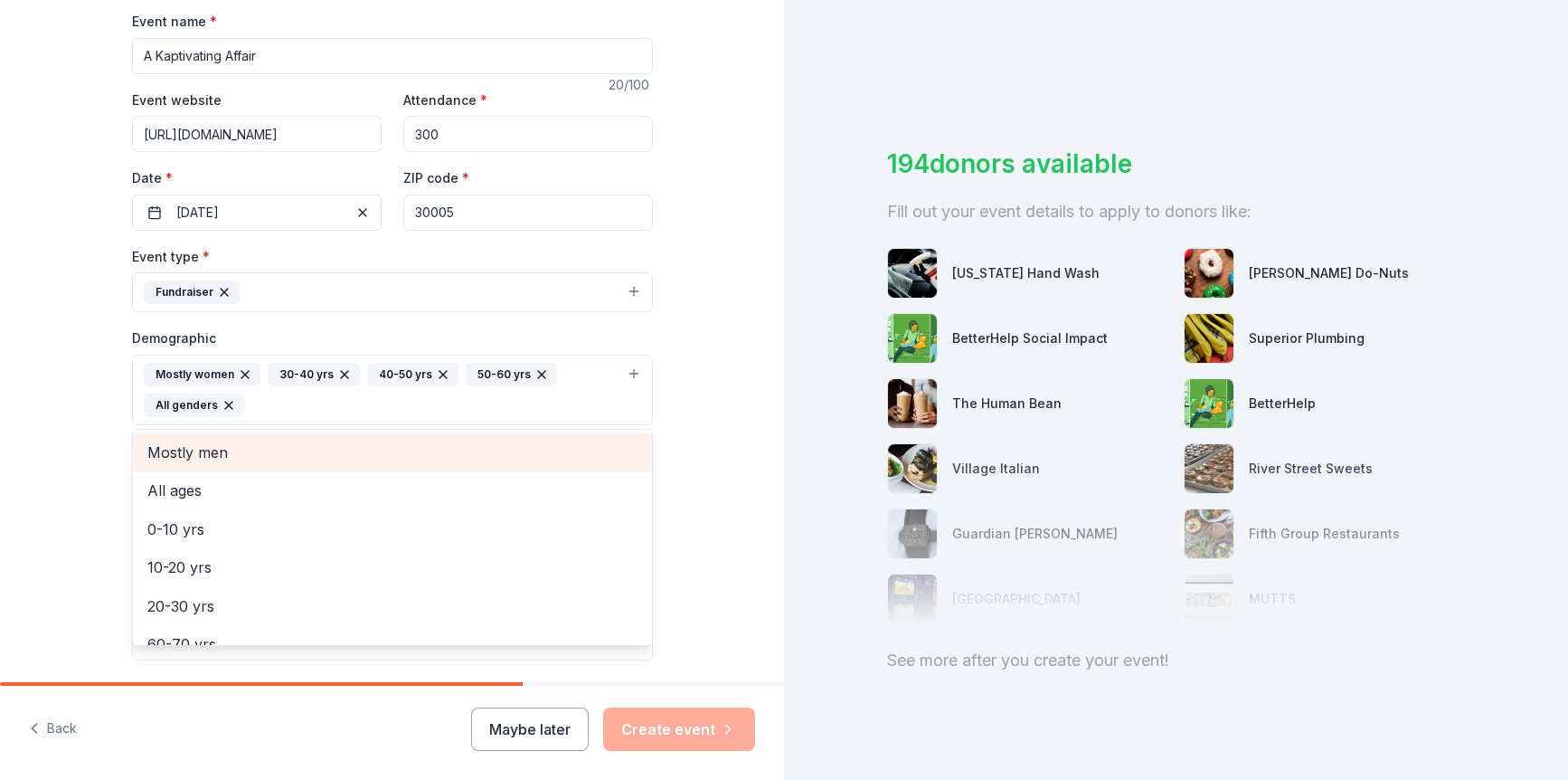
click at [722, 426] on div "Tell us about your event. We'll find in-kind donations you can apply for. Event…" at bounding box center [392, 348] width 784 height 1239
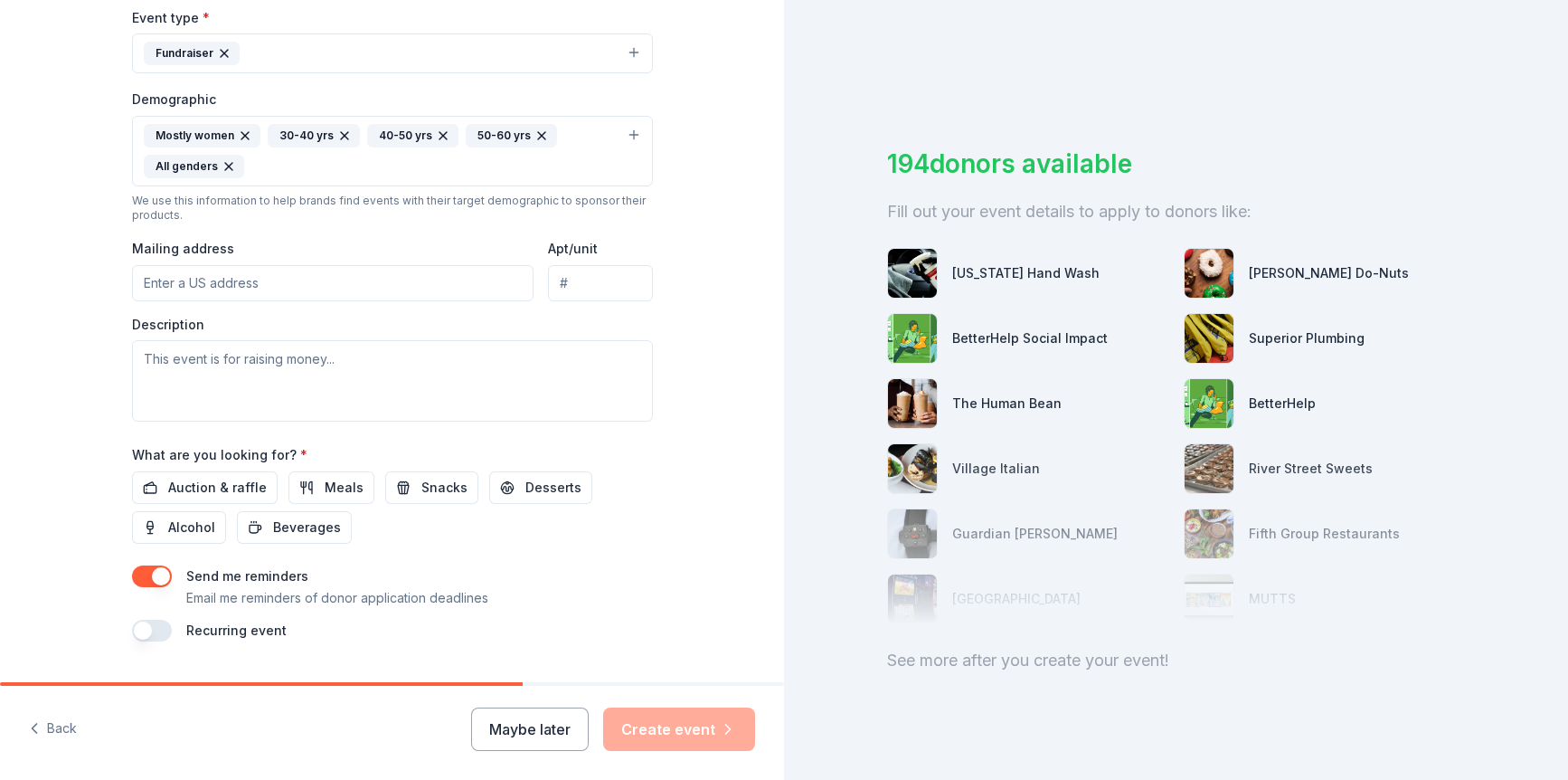
scroll to position [543, 0]
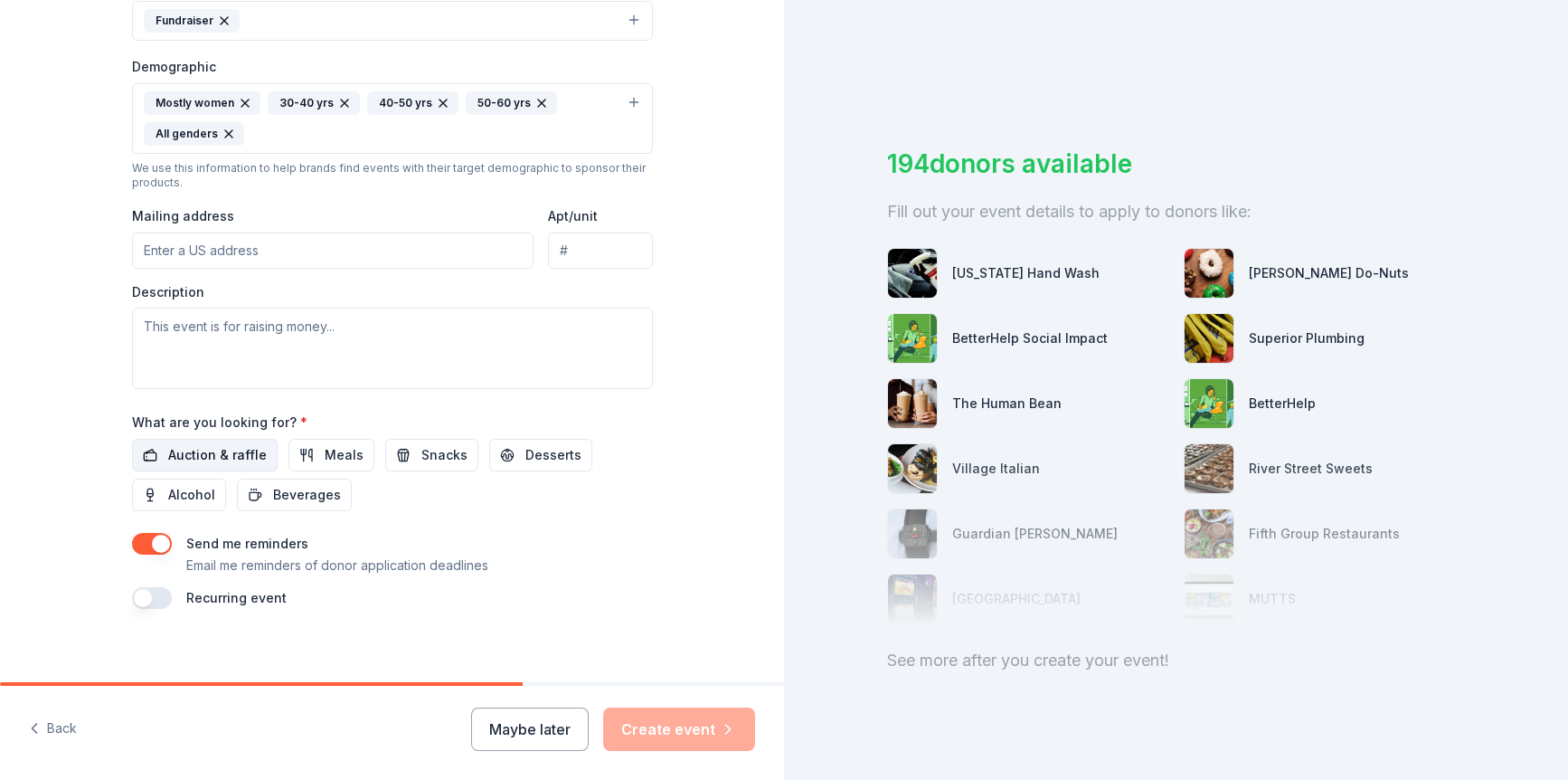
click at [220, 452] on span "Auction & raffle" at bounding box center [217, 455] width 99 height 21
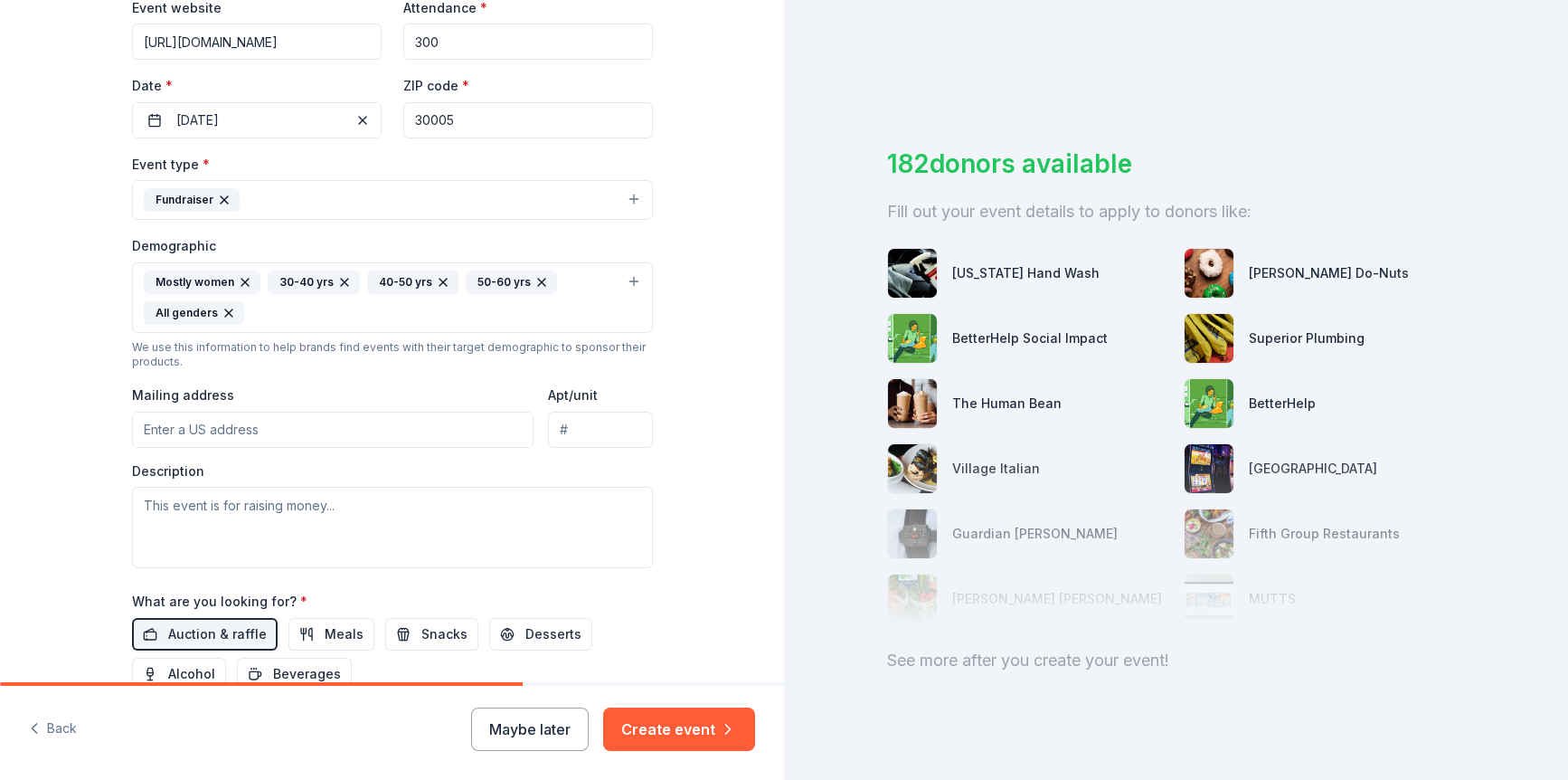
scroll to position [362, 0]
click at [219, 432] on input "Mailing address" at bounding box center [333, 431] width 402 height 36
click at [690, 438] on div "Tell us about your event. We'll find in-kind donations you can apply for. Event…" at bounding box center [392, 257] width 784 height 1239
click at [346, 514] on textarea at bounding box center [392, 529] width 521 height 81
paste textarea "This highly anticipated gala fundraiser will be an evening of elegance, enterta…"
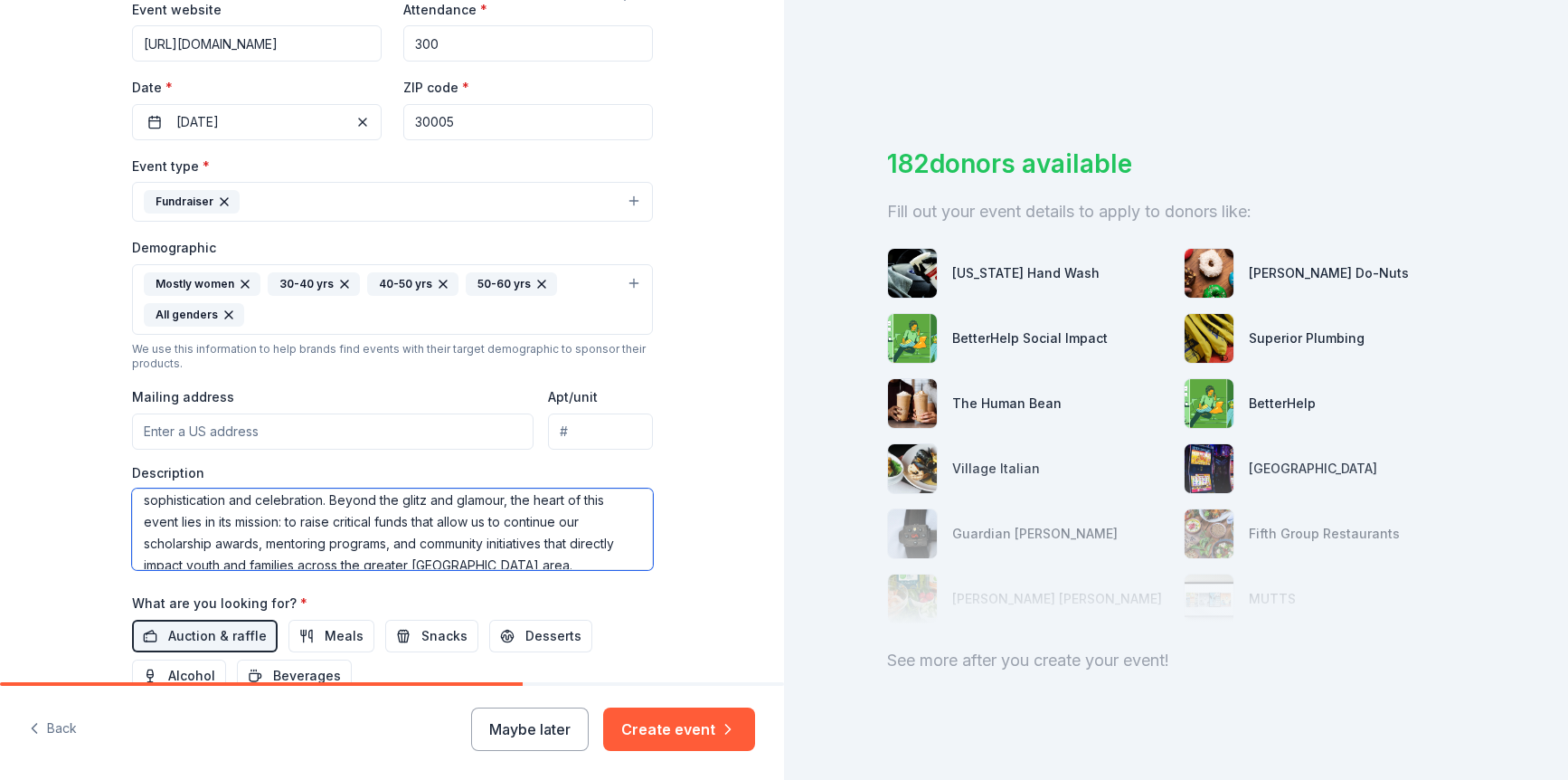
scroll to position [452, 0]
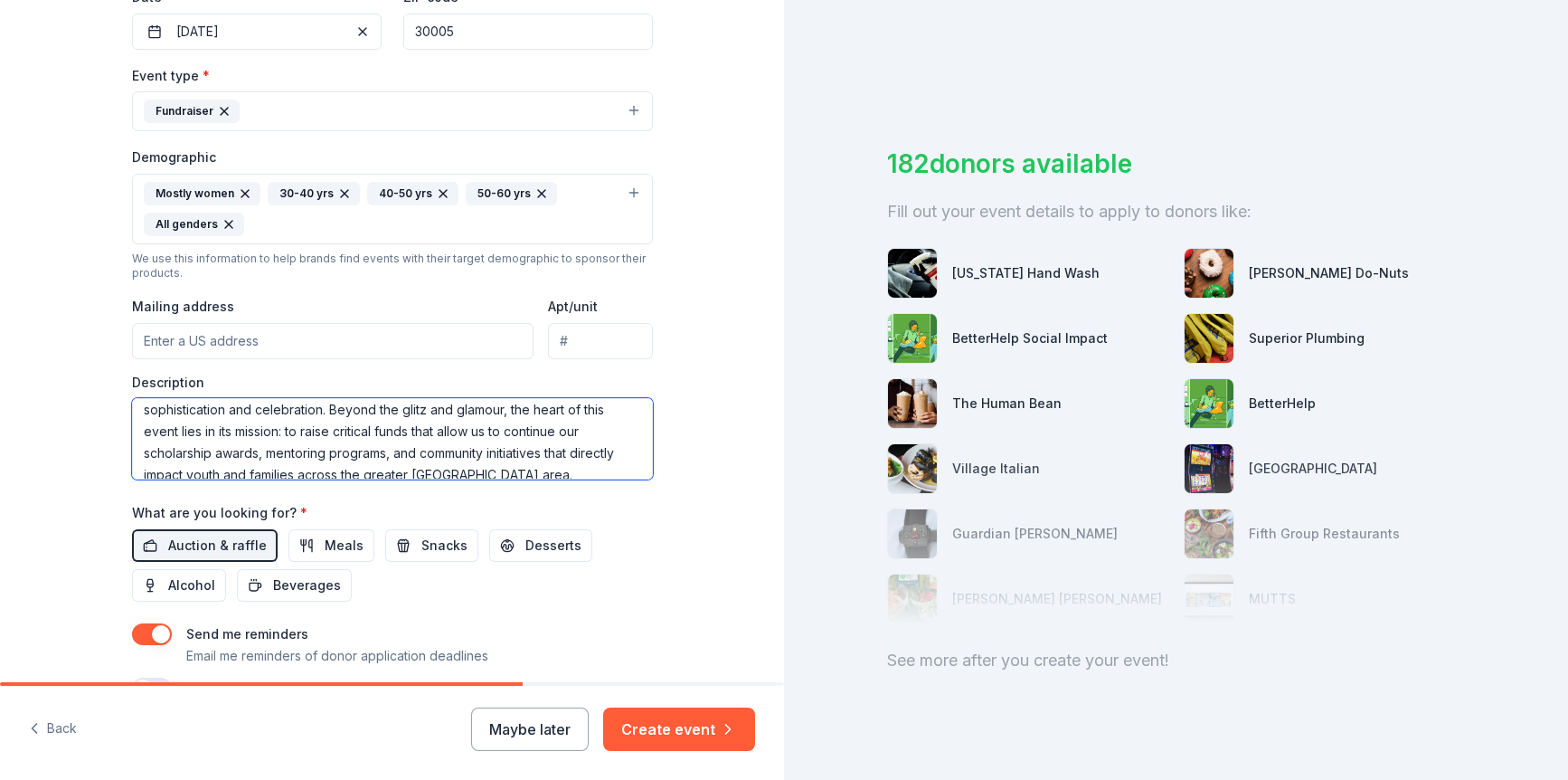
type textarea "This highly anticipated gala fundraiser will be an evening of elegance, enterta…"
click at [254, 340] on input "Mailing address" at bounding box center [333, 341] width 402 height 36
paste input "P.O. Box 920372 Norcross, GA 30010-0372"
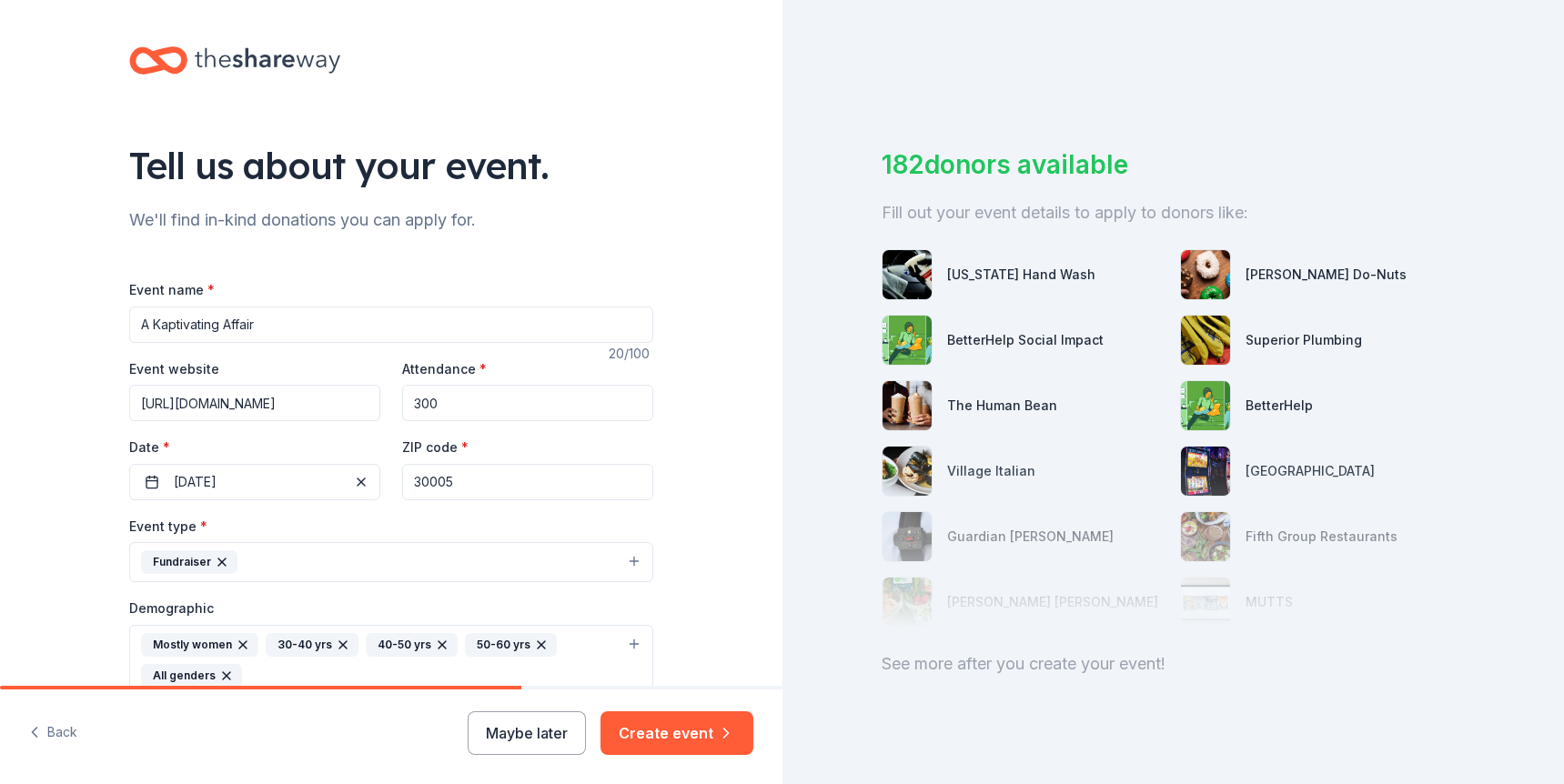
scroll to position [0, 0]
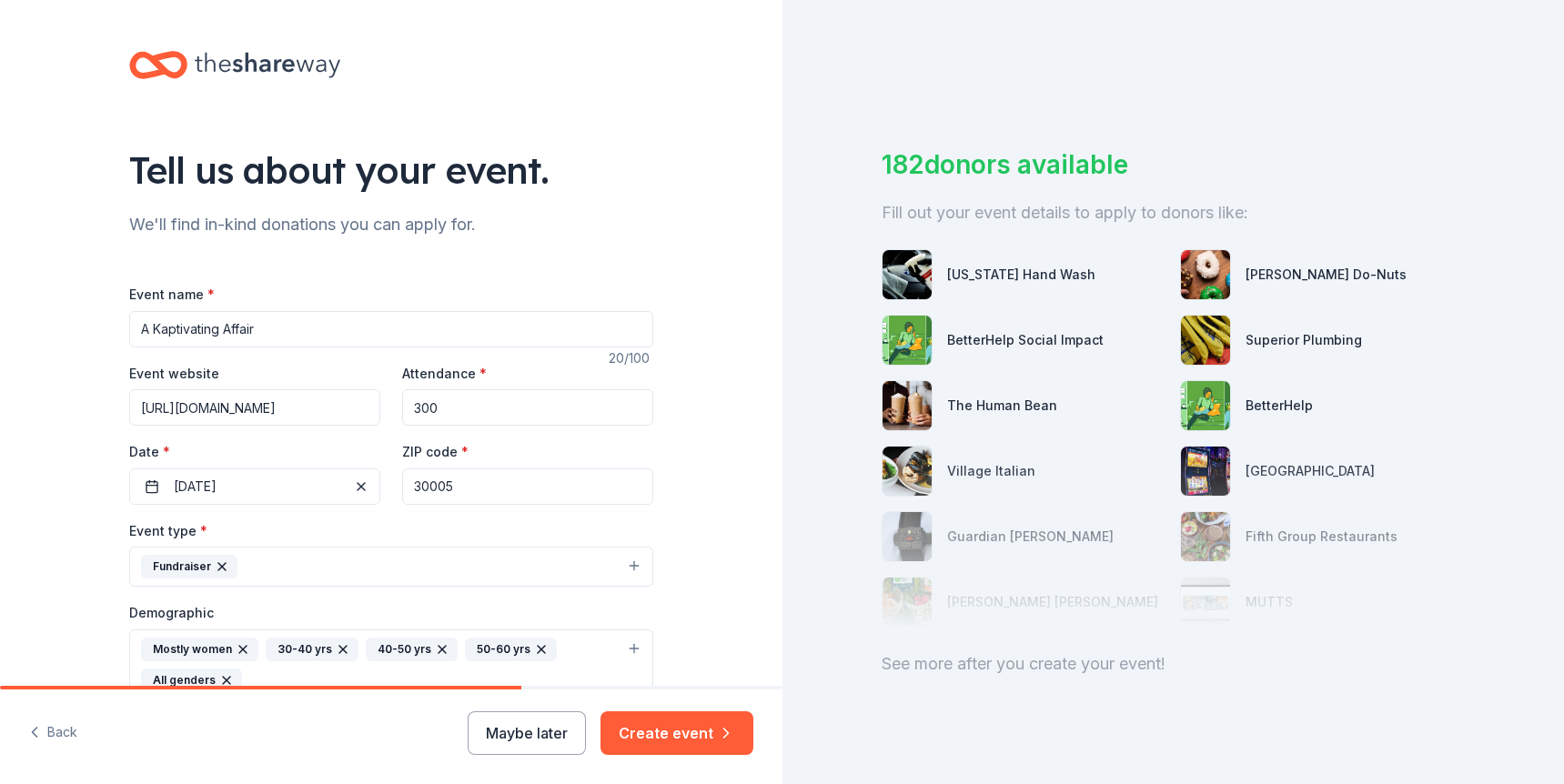
type input "P.O. Box 920372 Norcross, GA 30010-0372"
click at [360, 328] on input "A Kaptivating Affair" at bounding box center [392, 329] width 524 height 36
click at [293, 335] on input "A Kaptivating Affair: Celebratig 10 year o" at bounding box center [392, 329] width 524 height 36
click at [311, 331] on input "A Kaptivating Affair: Celebratig 10 year o" at bounding box center [392, 329] width 524 height 36
click at [393, 325] on input "A Kaptivating Affair: Celebrating 10 year o" at bounding box center [392, 329] width 524 height 36
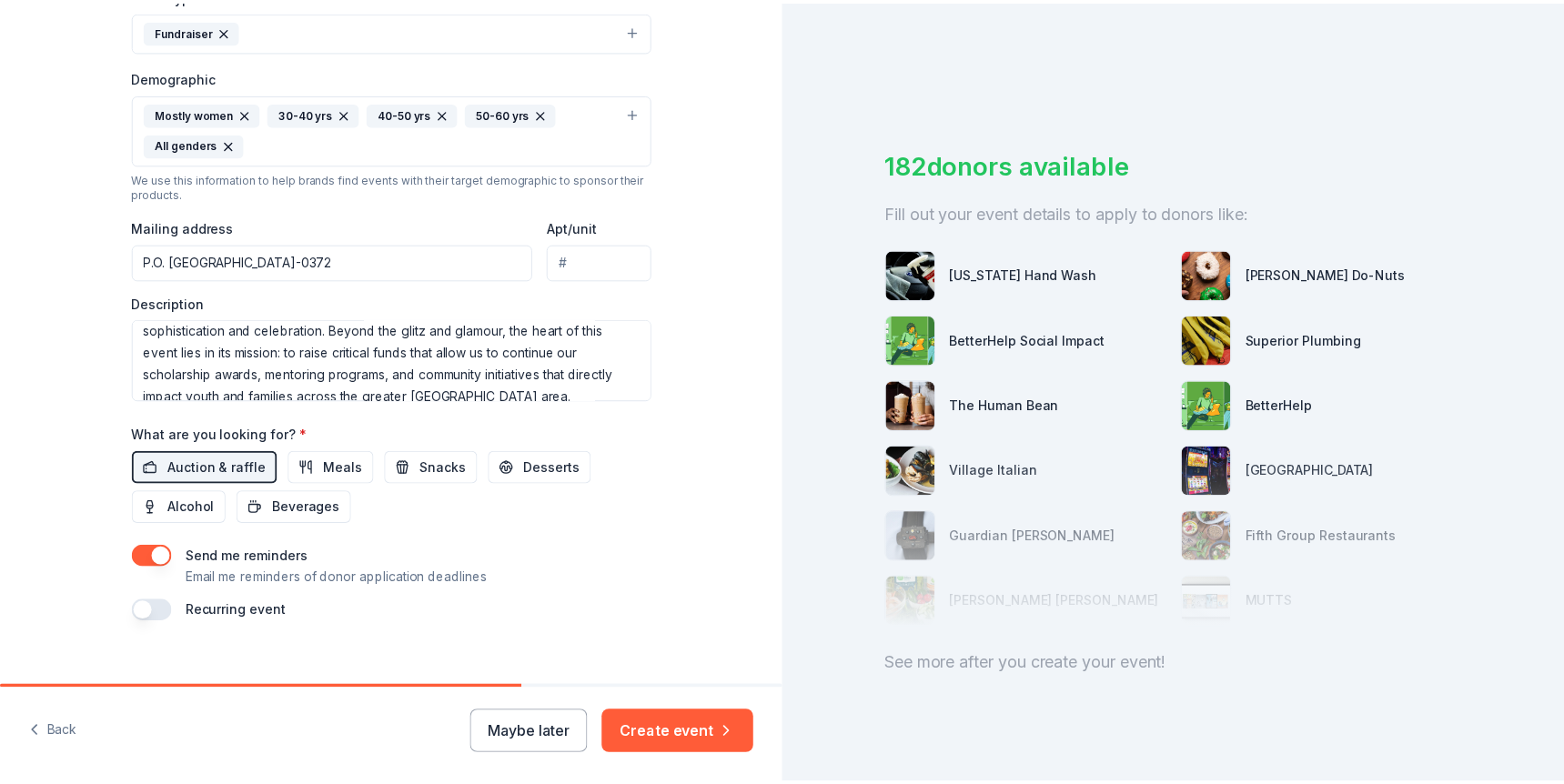
scroll to position [559, 0]
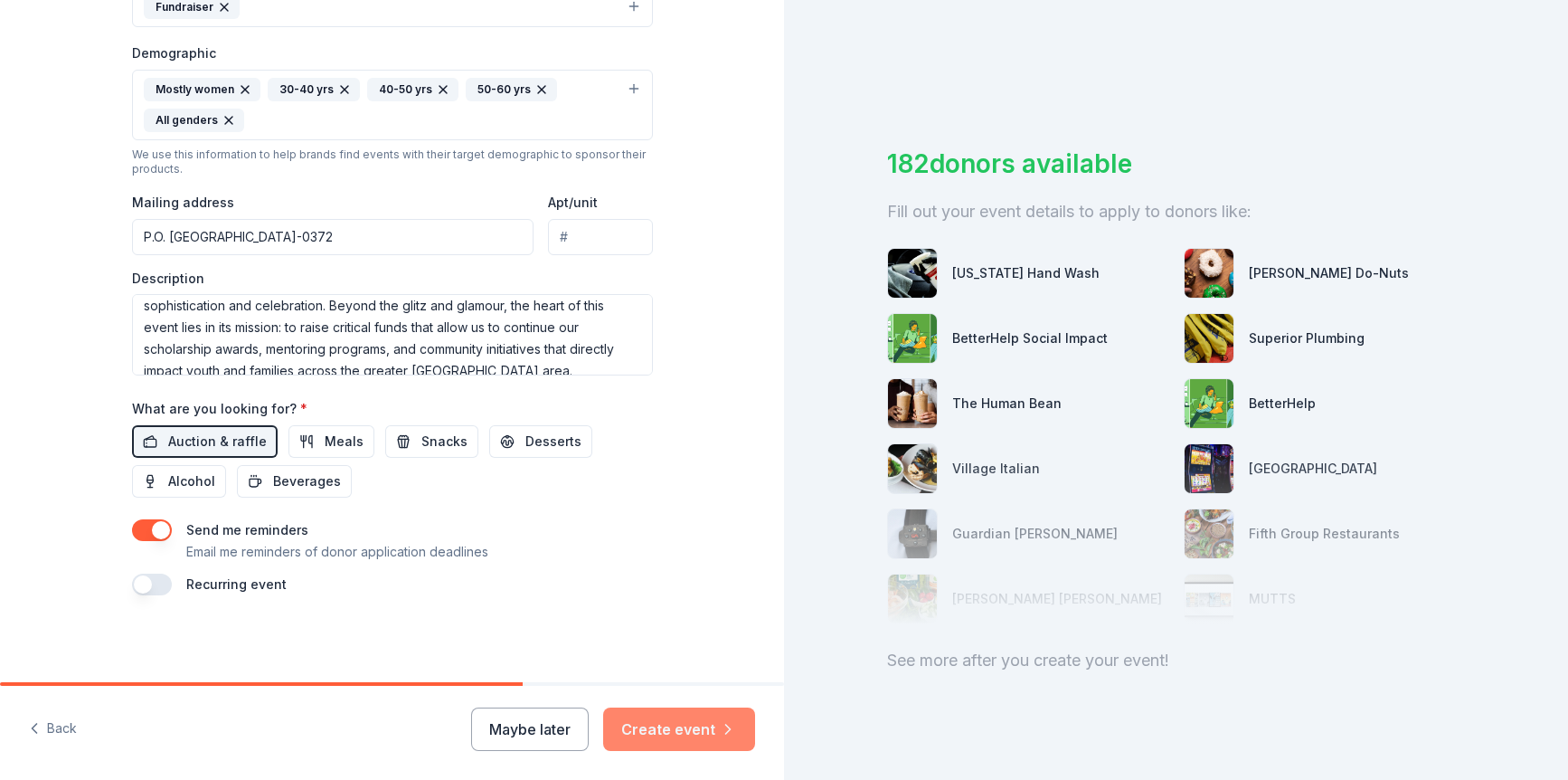
type input "A Kaptivating Affair: Celebrating 10 year of Impact & Service"
click at [683, 725] on button "Create event" at bounding box center [679, 729] width 152 height 43
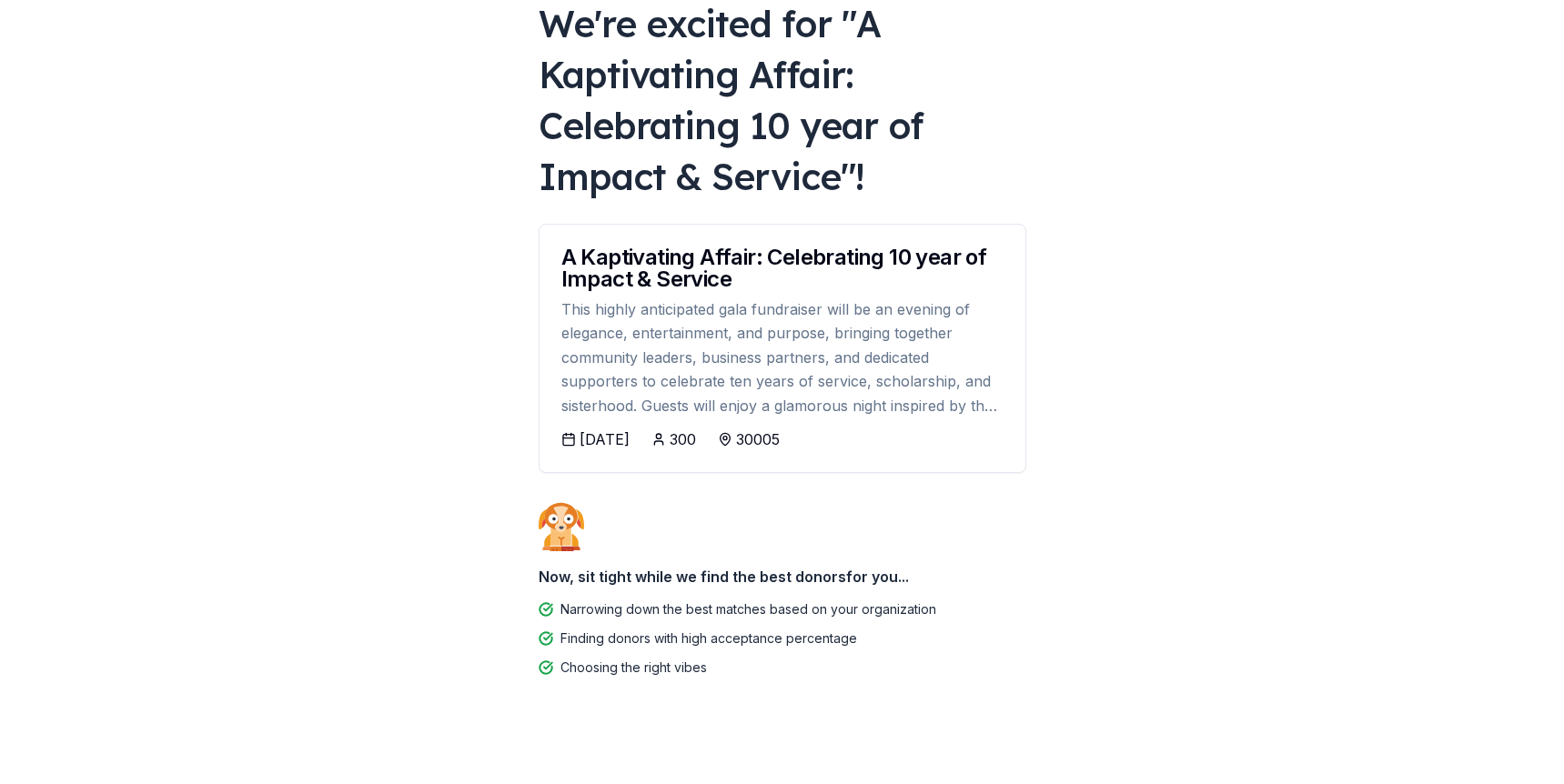
scroll to position [131, 0]
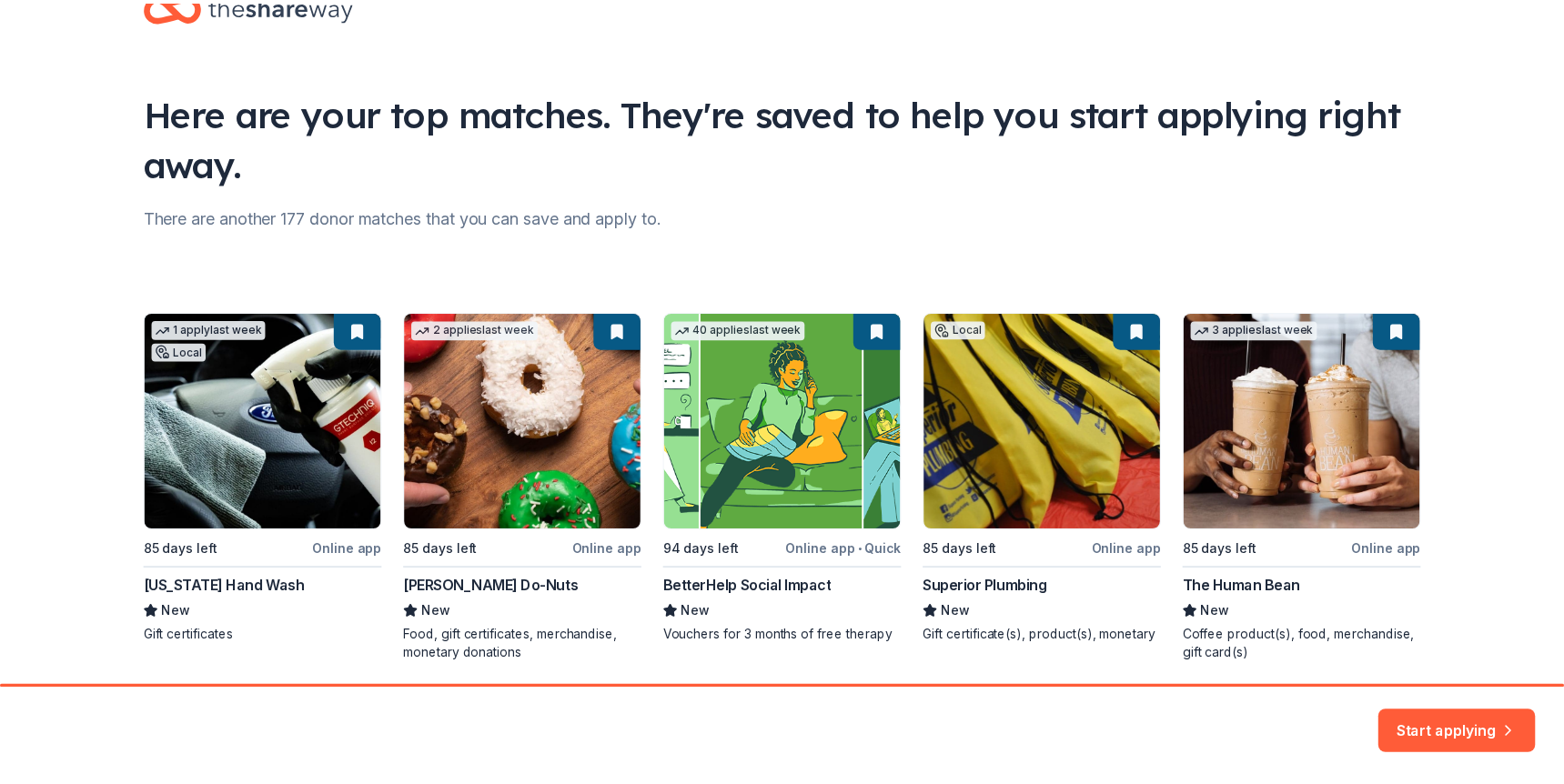
scroll to position [123, 0]
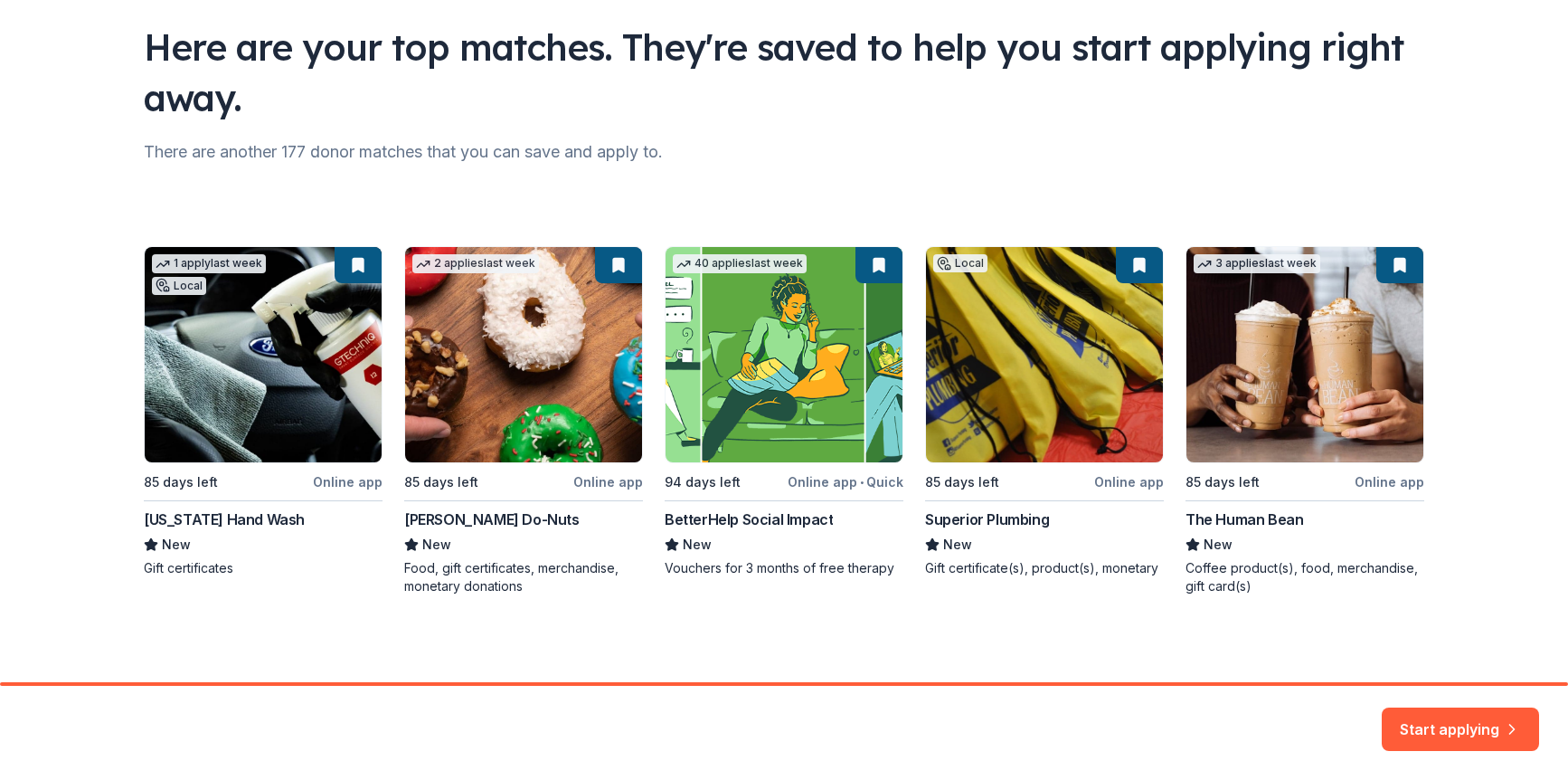
click at [477, 328] on div "1 apply last week Local 85 days left Online app California Hand Wash New Gift c…" at bounding box center [784, 421] width 1281 height 349
click at [1516, 721] on icon "button" at bounding box center [1512, 718] width 19 height 19
click at [612, 264] on div "1 apply last week Local 85 days left Online app California Hand Wash New Gift c…" at bounding box center [784, 421] width 1281 height 349
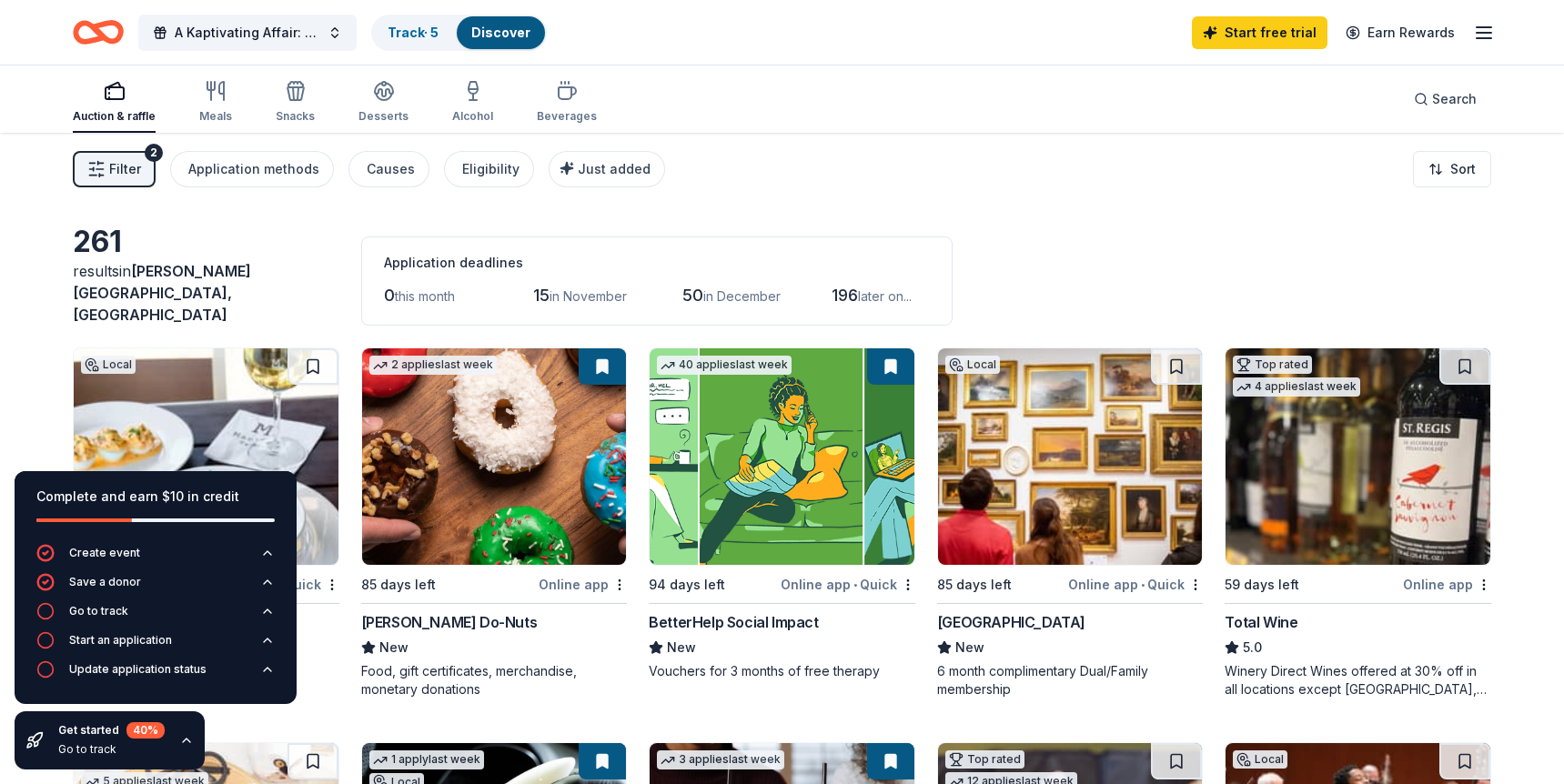
click at [524, 423] on img at bounding box center [495, 456] width 265 height 217
click at [1082, 425] on img at bounding box center [1071, 456] width 265 height 217
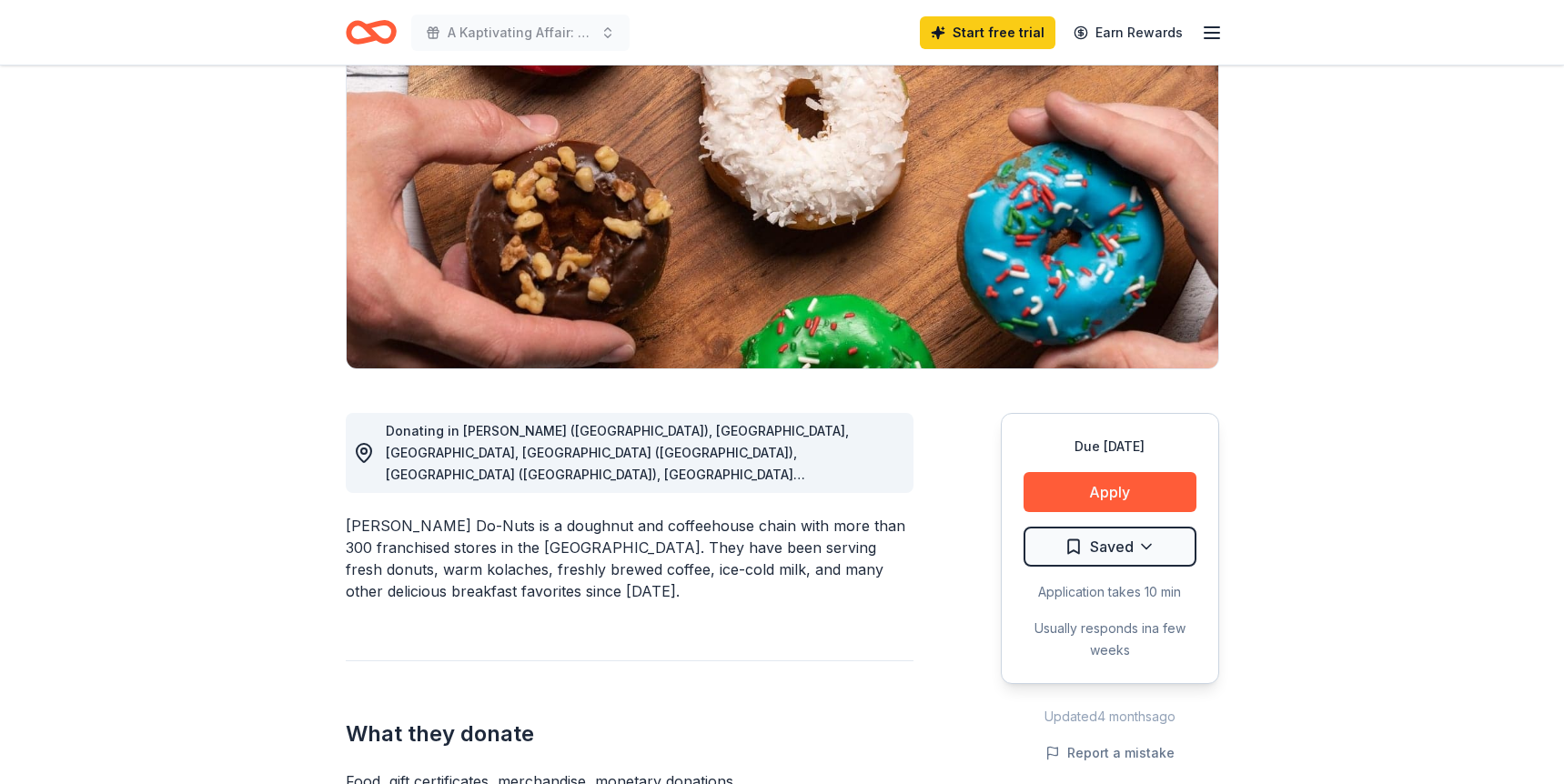
scroll to position [182, 0]
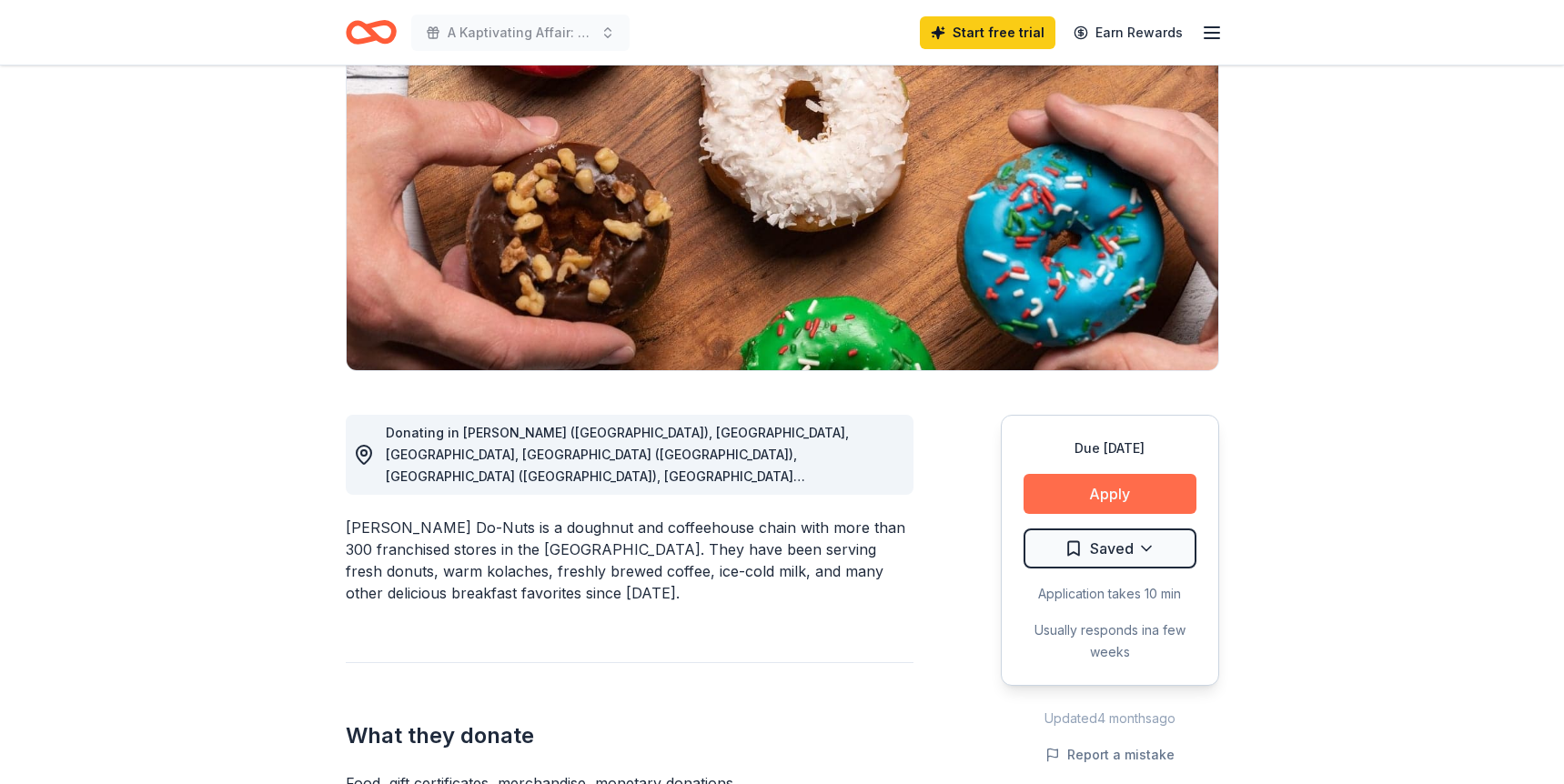
click at [1123, 489] on button "Apply" at bounding box center [1110, 494] width 173 height 40
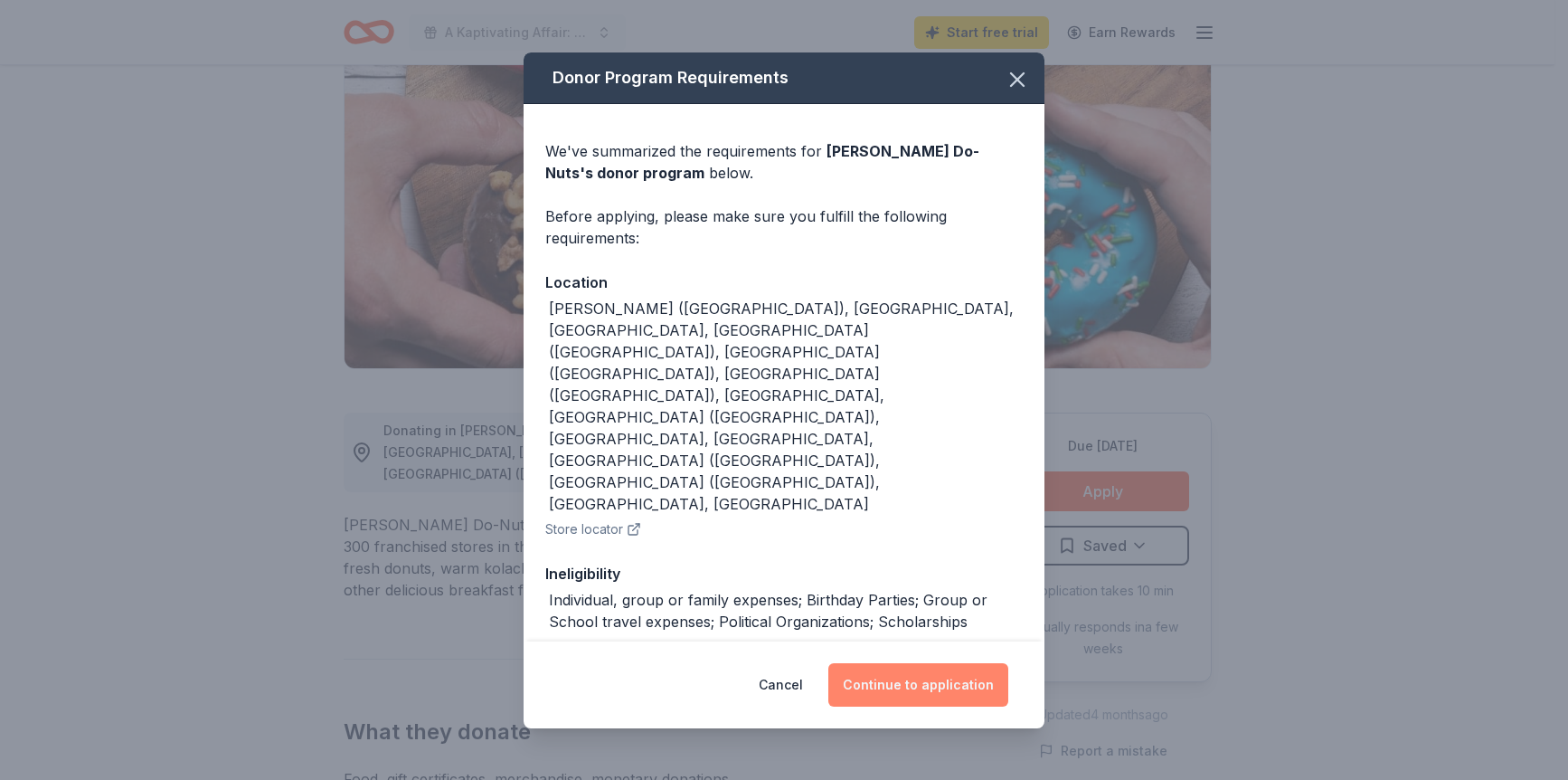
click at [942, 663] on button "Continue to application" at bounding box center [918, 684] width 180 height 43
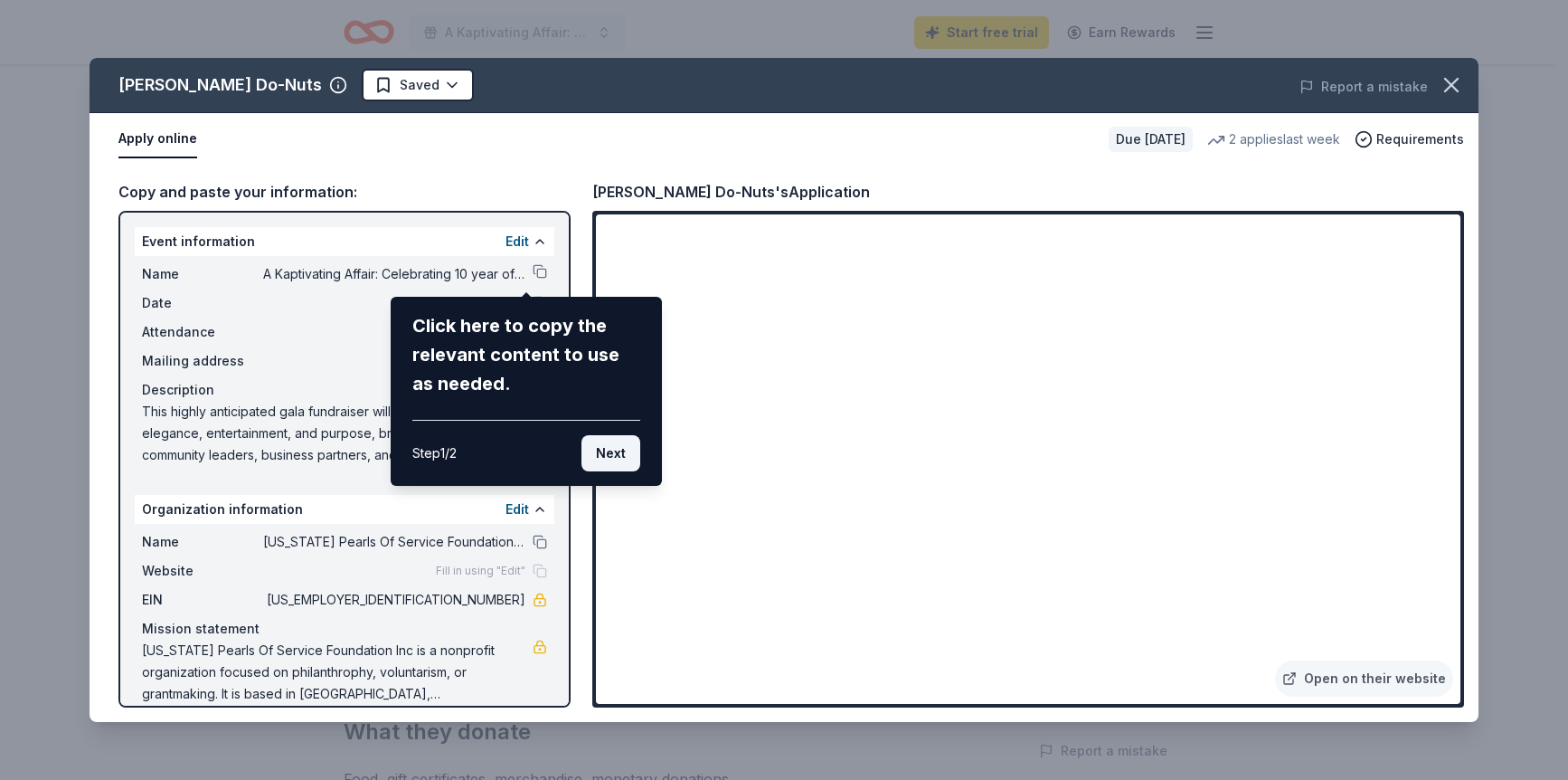
click at [614, 453] on button "Next" at bounding box center [611, 453] width 59 height 36
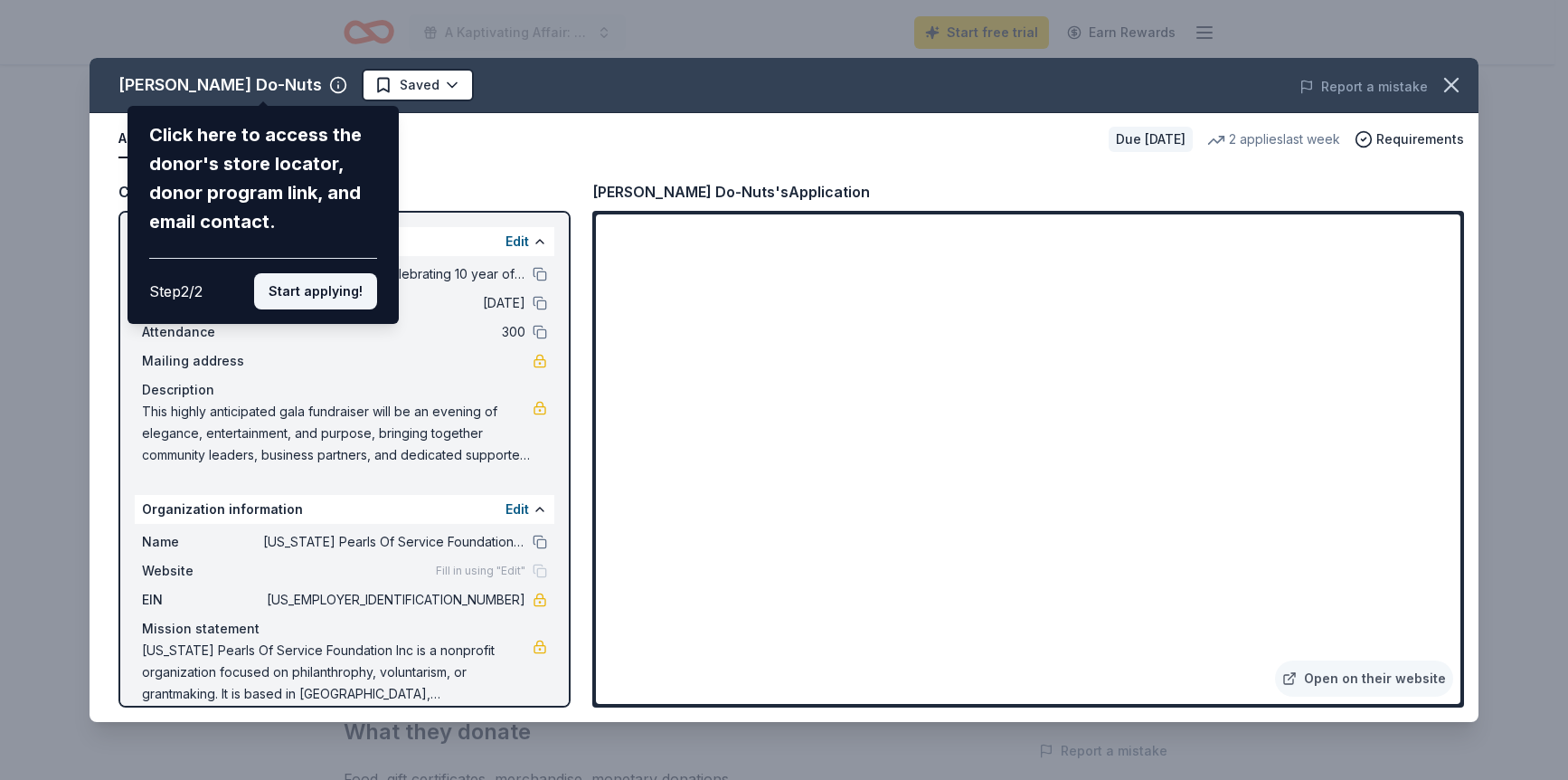
click at [315, 289] on button "Start applying!" at bounding box center [315, 291] width 123 height 36
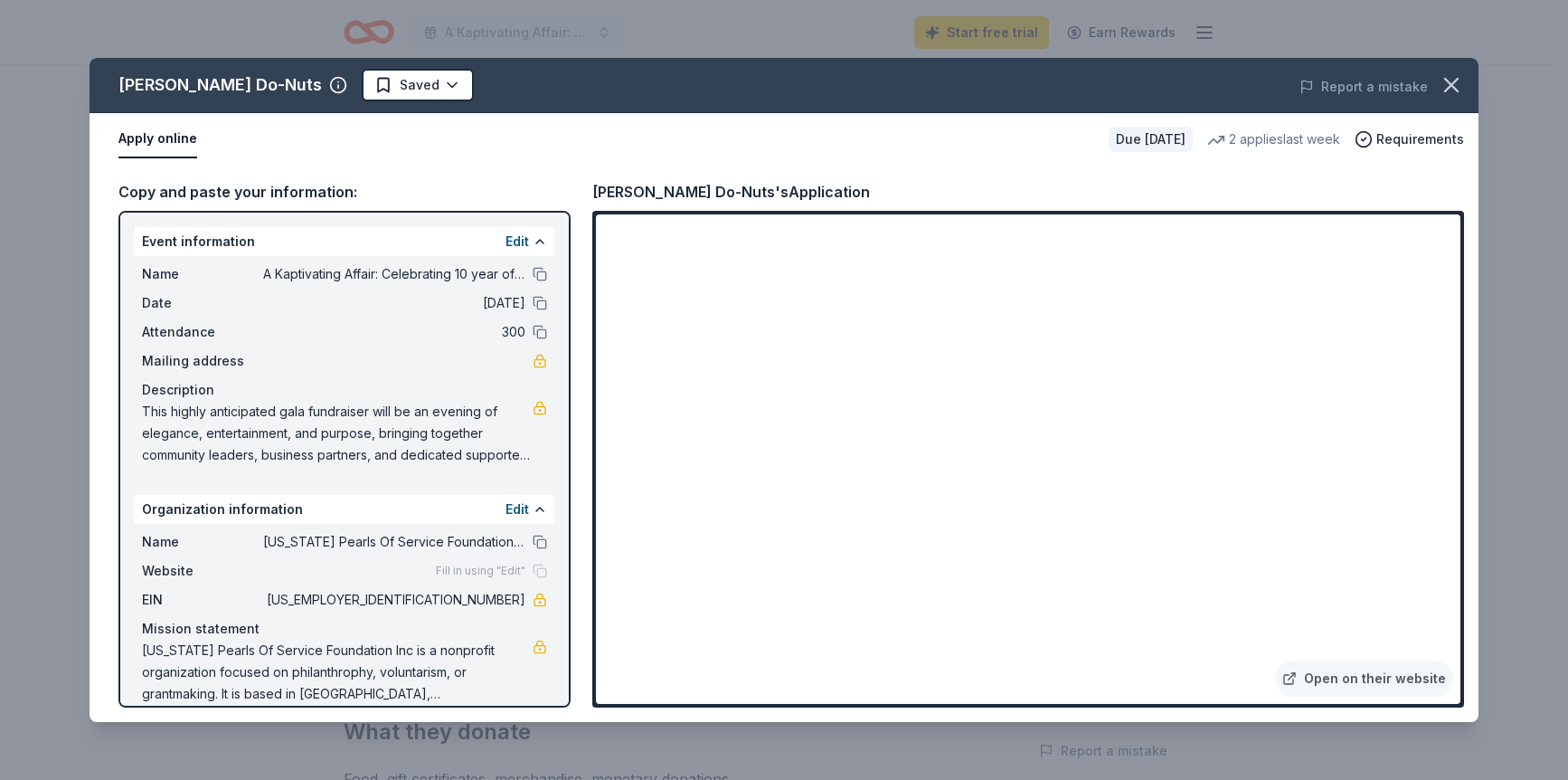
click at [1218, 401] on div "Shipley Do-Nuts Saved Report a mistake Apply online Due in 85 days 2 applies la…" at bounding box center [784, 390] width 1389 height 664
click at [1164, 408] on div "Shipley Do-Nuts Saved Report a mistake Apply online Due in 85 days 2 applies la…" at bounding box center [784, 390] width 1389 height 664
click at [1254, 285] on div "Shipley Do-Nuts Saved Report a mistake Apply online Due in 85 days 2 applies la…" at bounding box center [784, 390] width 1389 height 664
click at [1462, 81] on icon "button" at bounding box center [1452, 85] width 25 height 25
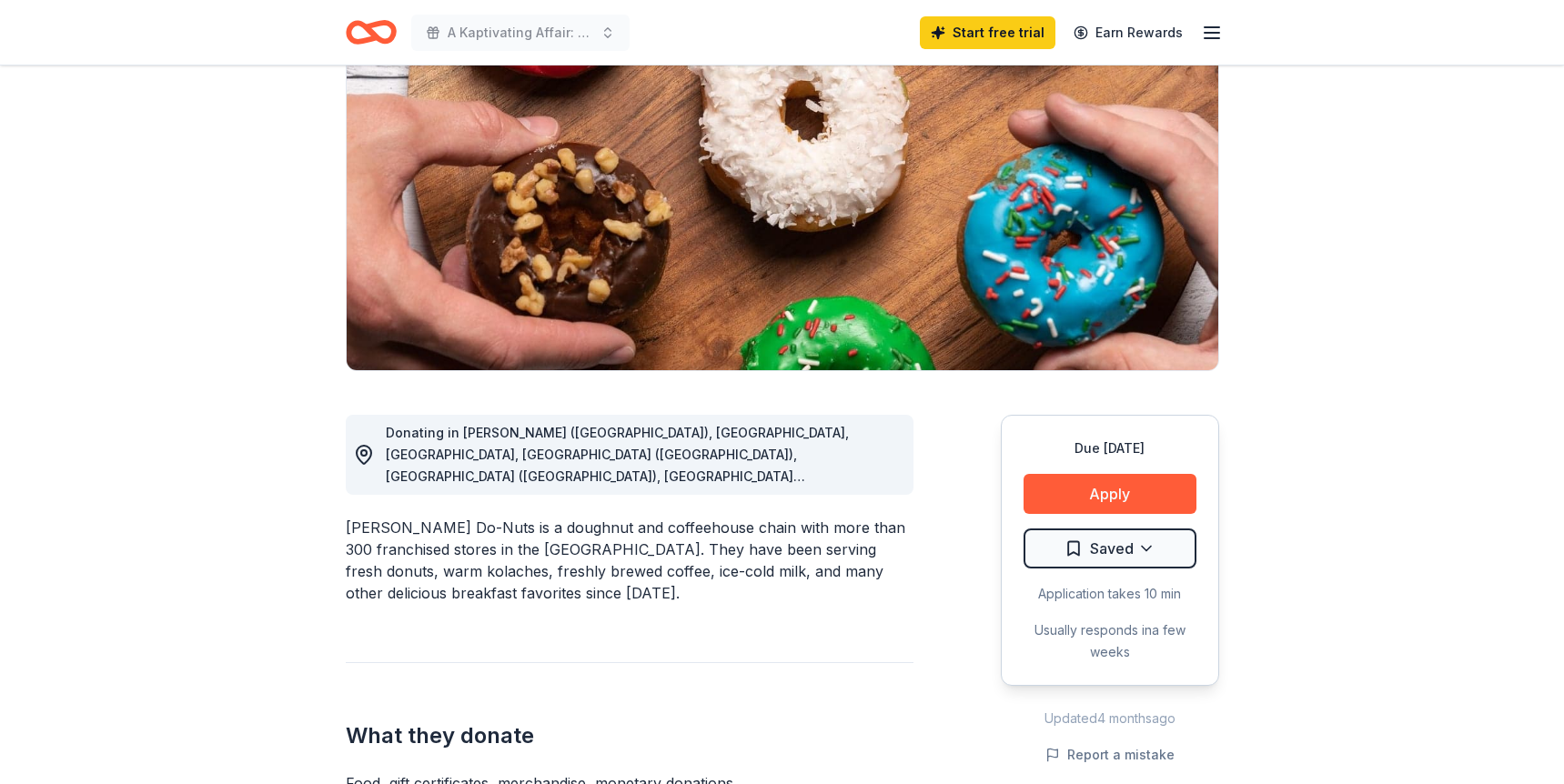
scroll to position [0, 0]
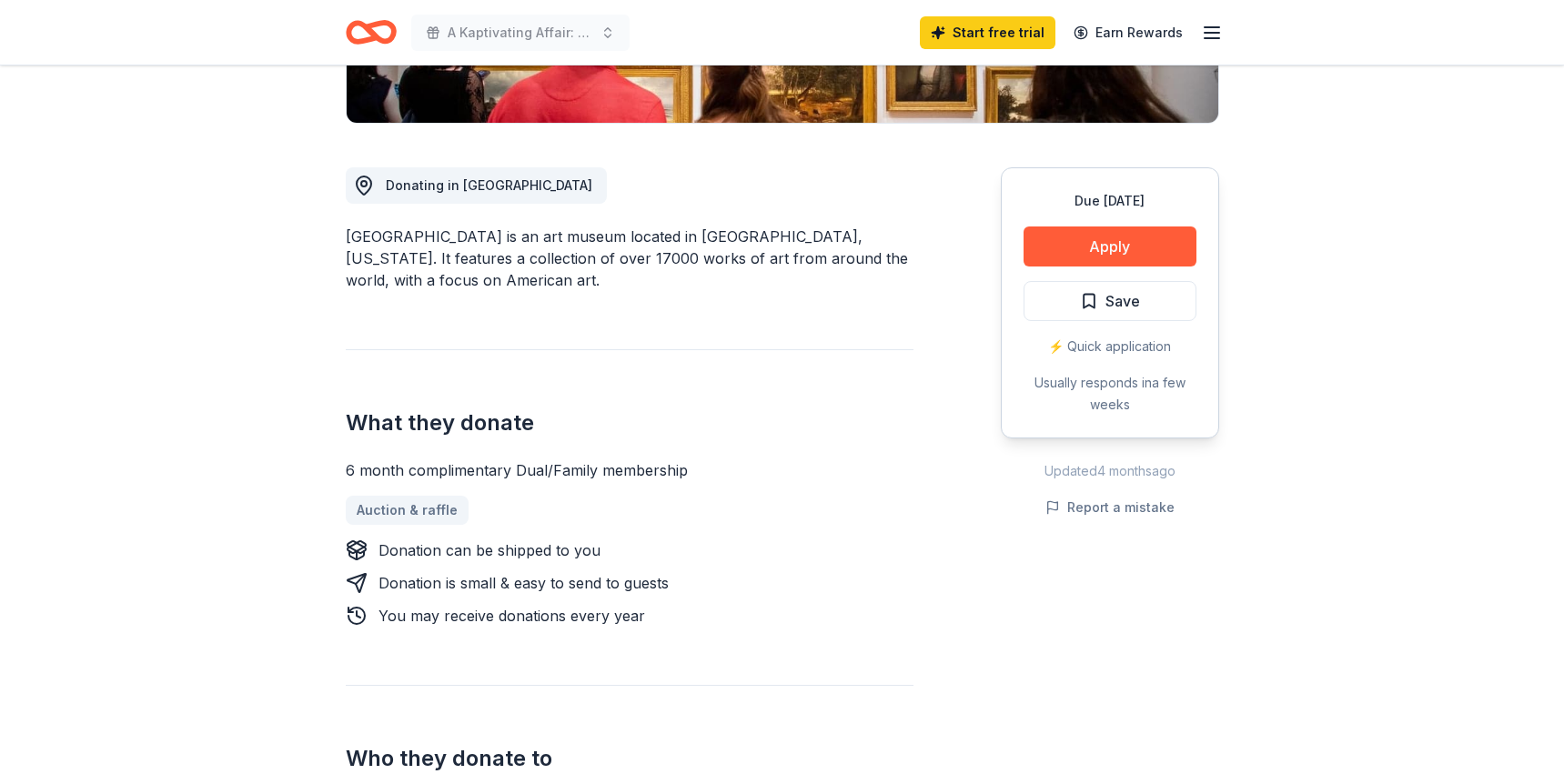
scroll to position [454, 0]
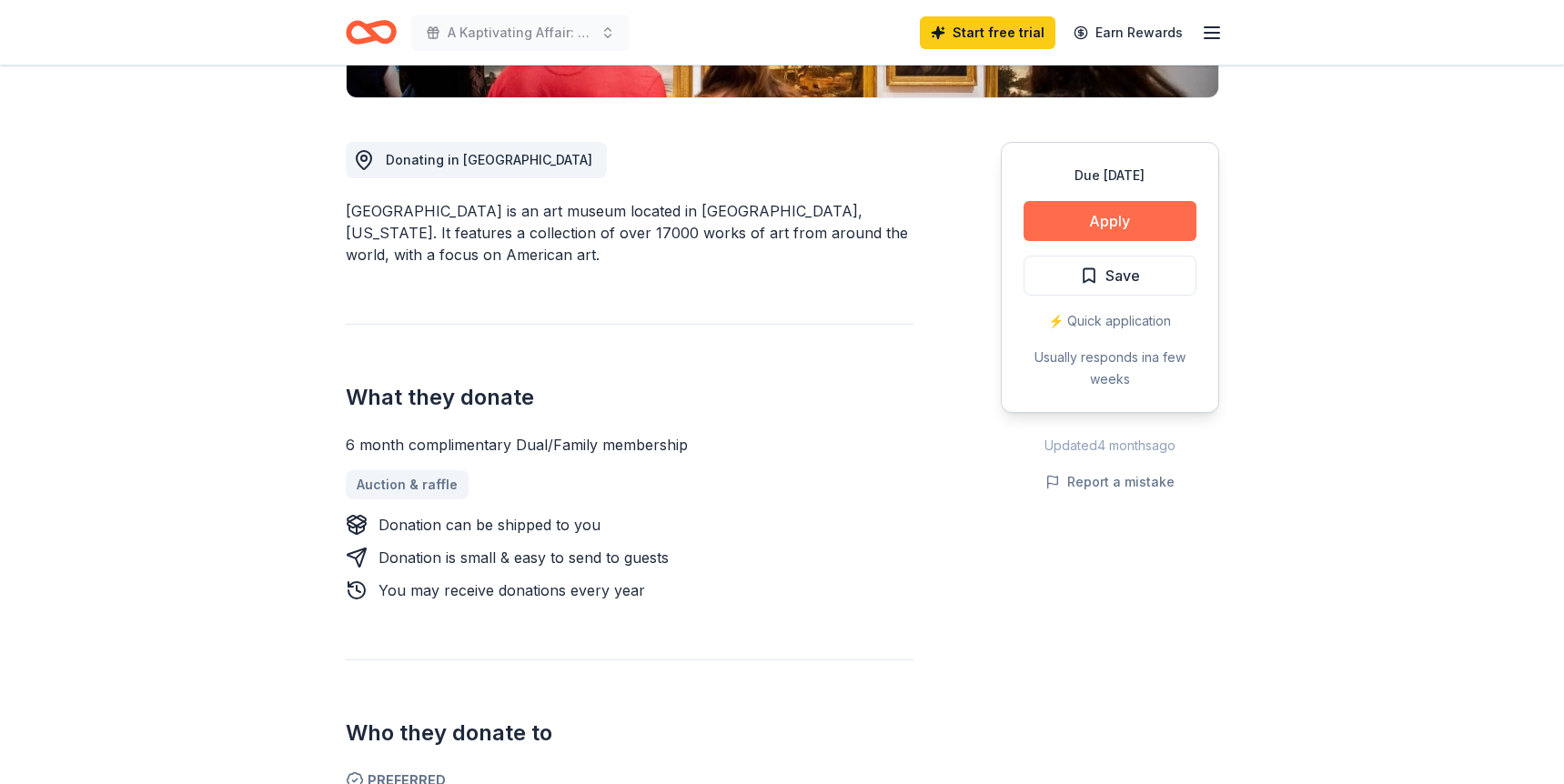
click at [1116, 213] on button "Apply" at bounding box center [1110, 221] width 173 height 40
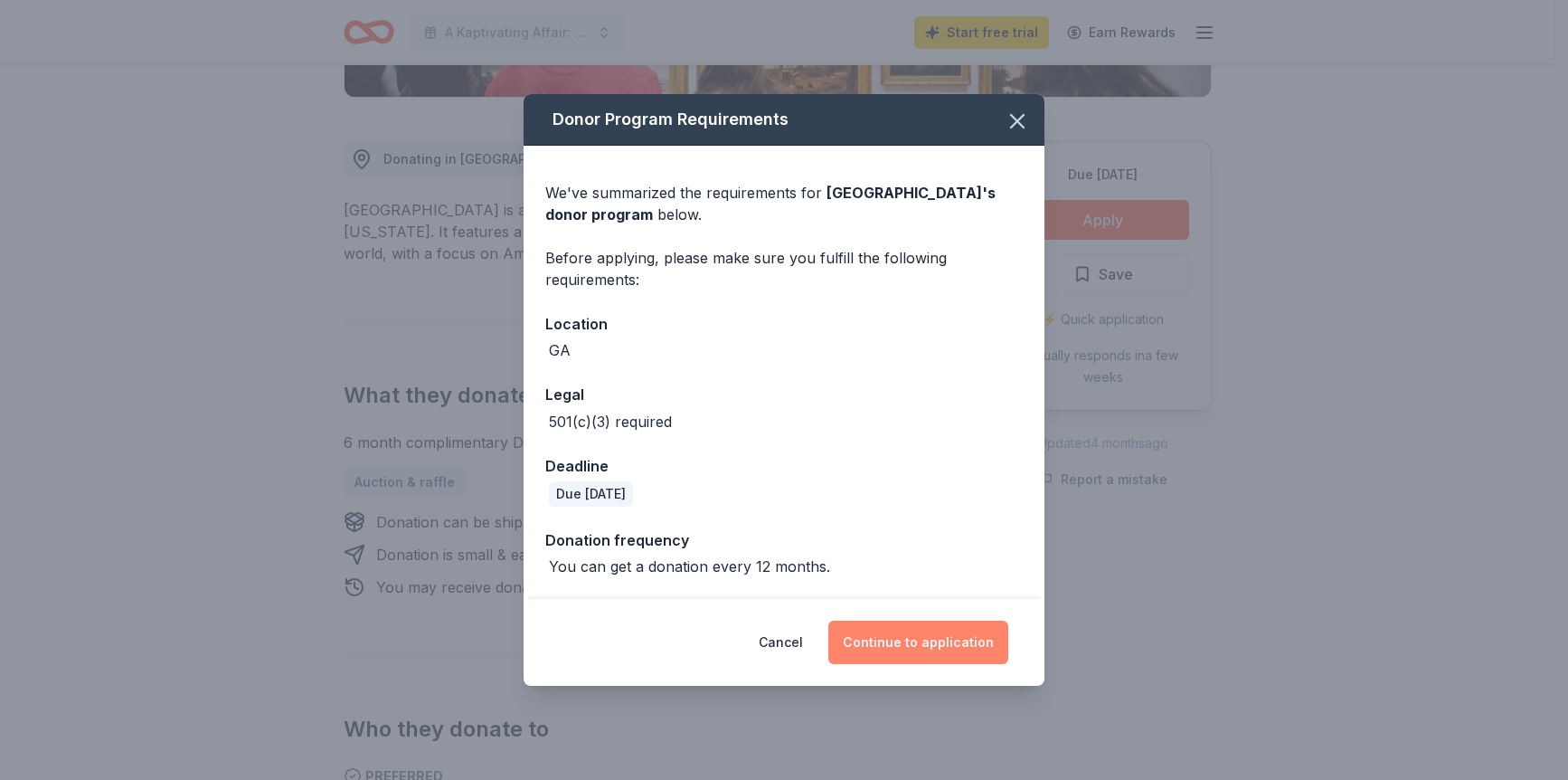
click at [938, 639] on button "Continue to application" at bounding box center [918, 642] width 180 height 43
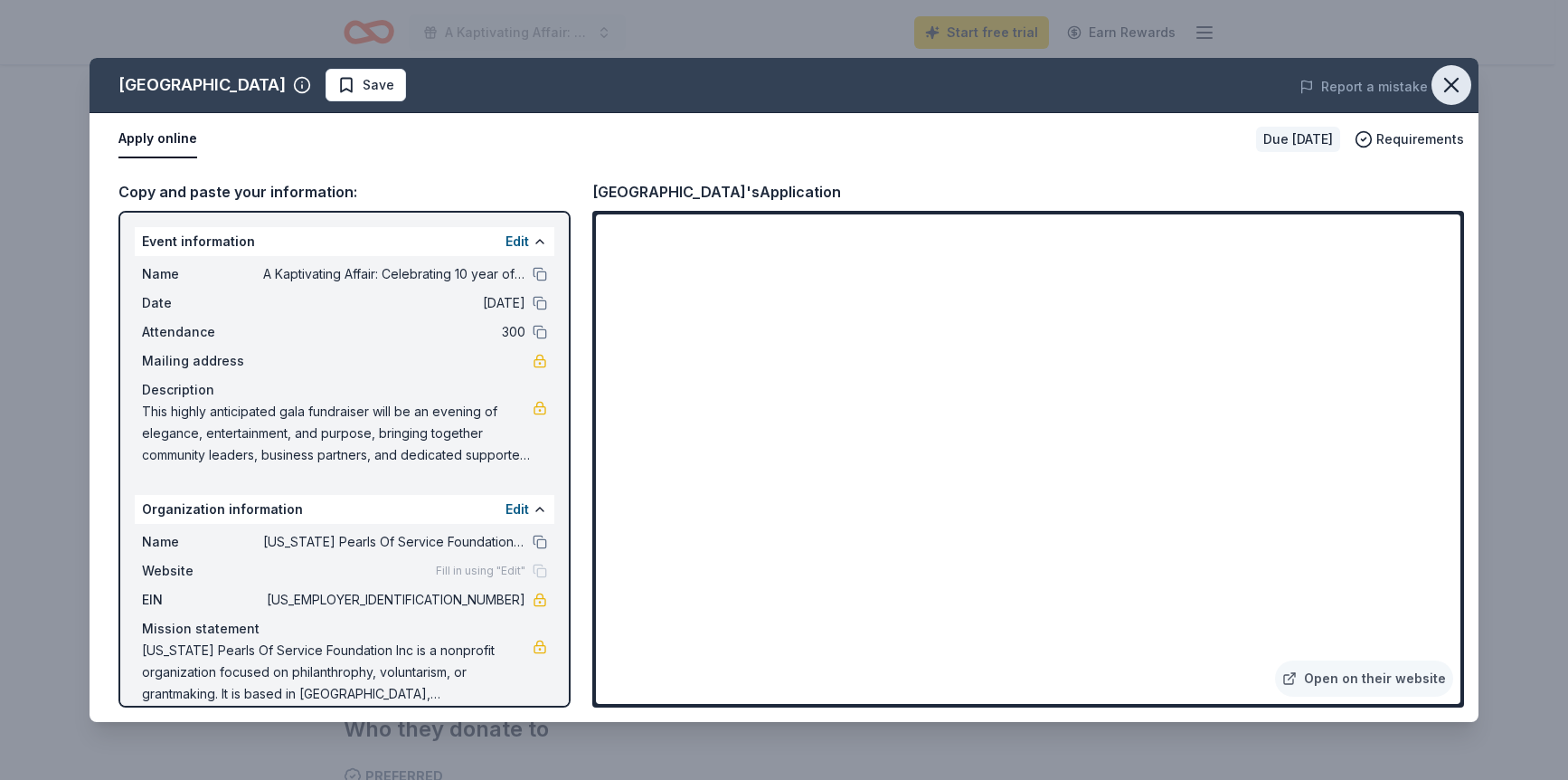
click at [1450, 82] on icon "button" at bounding box center [1451, 85] width 13 height 13
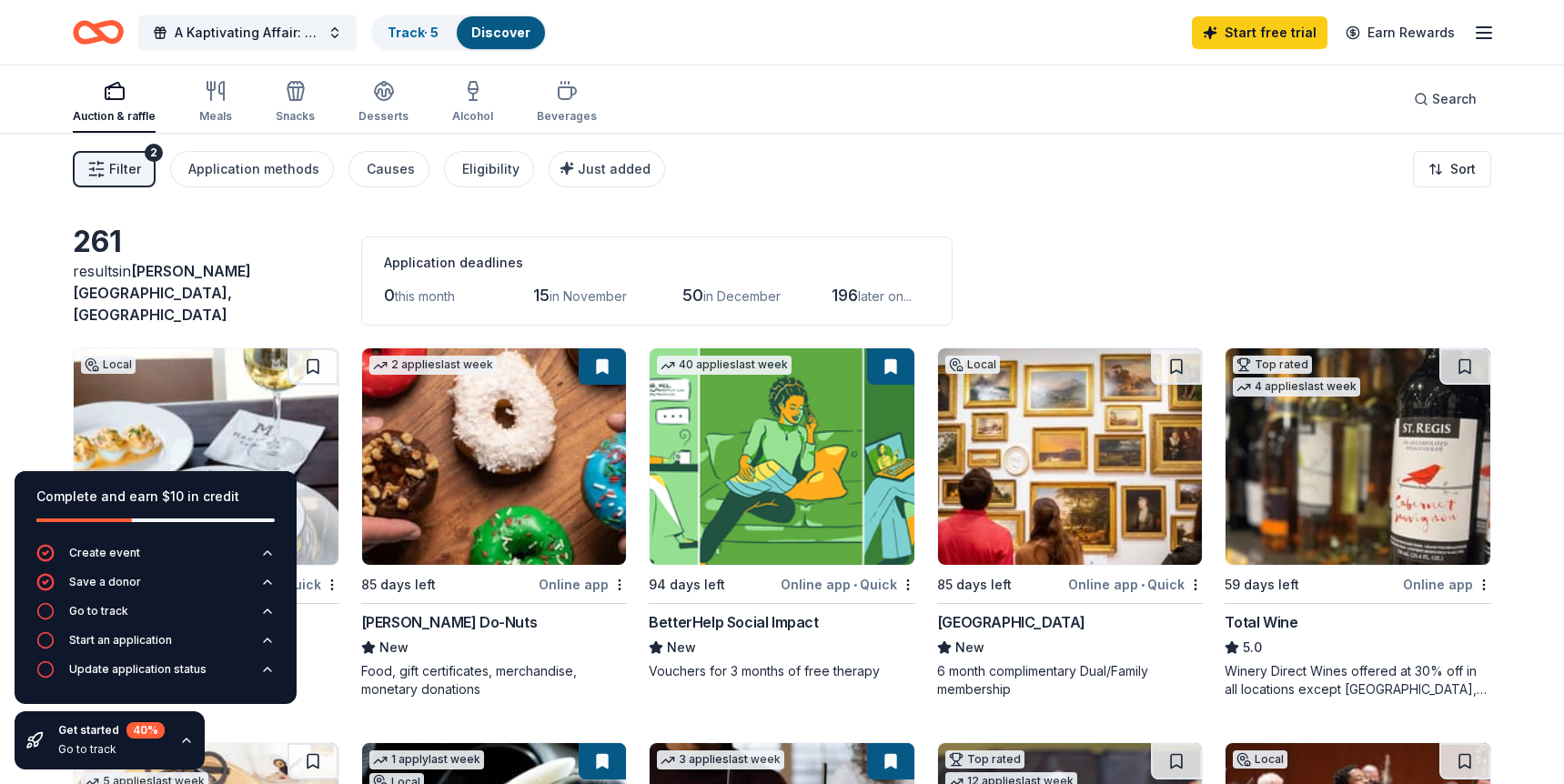
click at [1343, 429] on img at bounding box center [1359, 456] width 265 height 217
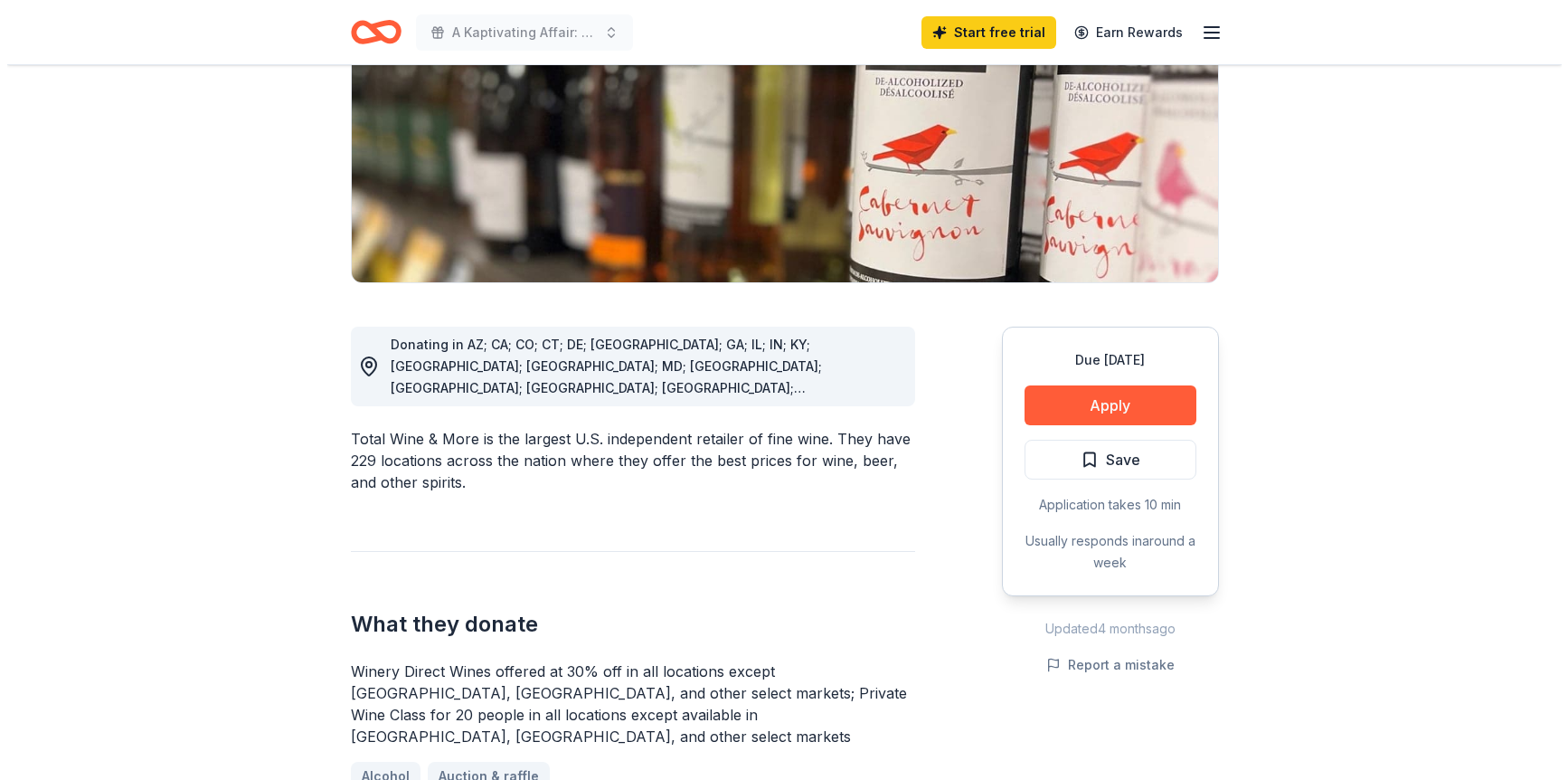
scroll to position [271, 0]
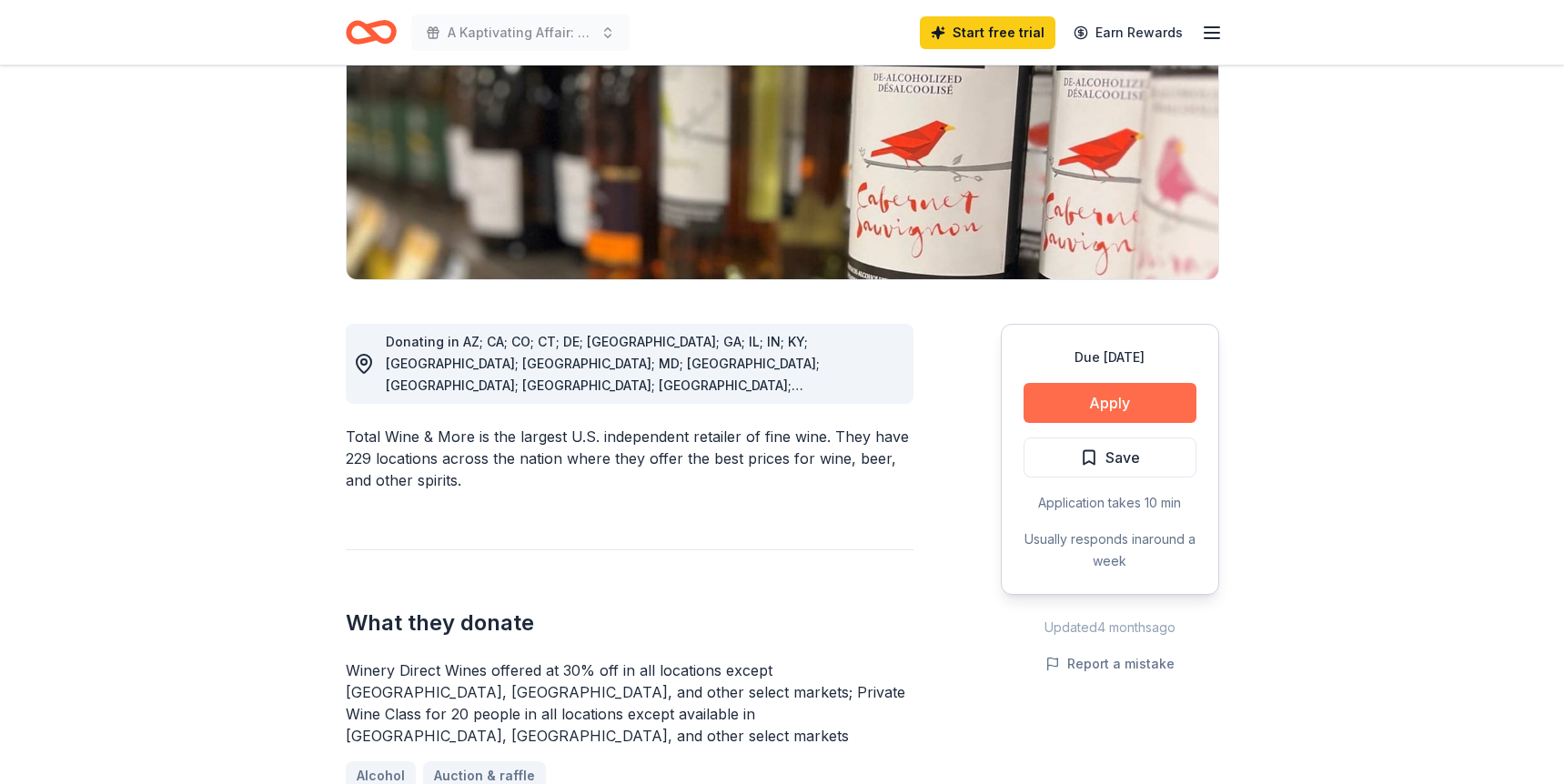
click at [1109, 399] on button "Apply" at bounding box center [1110, 402] width 173 height 40
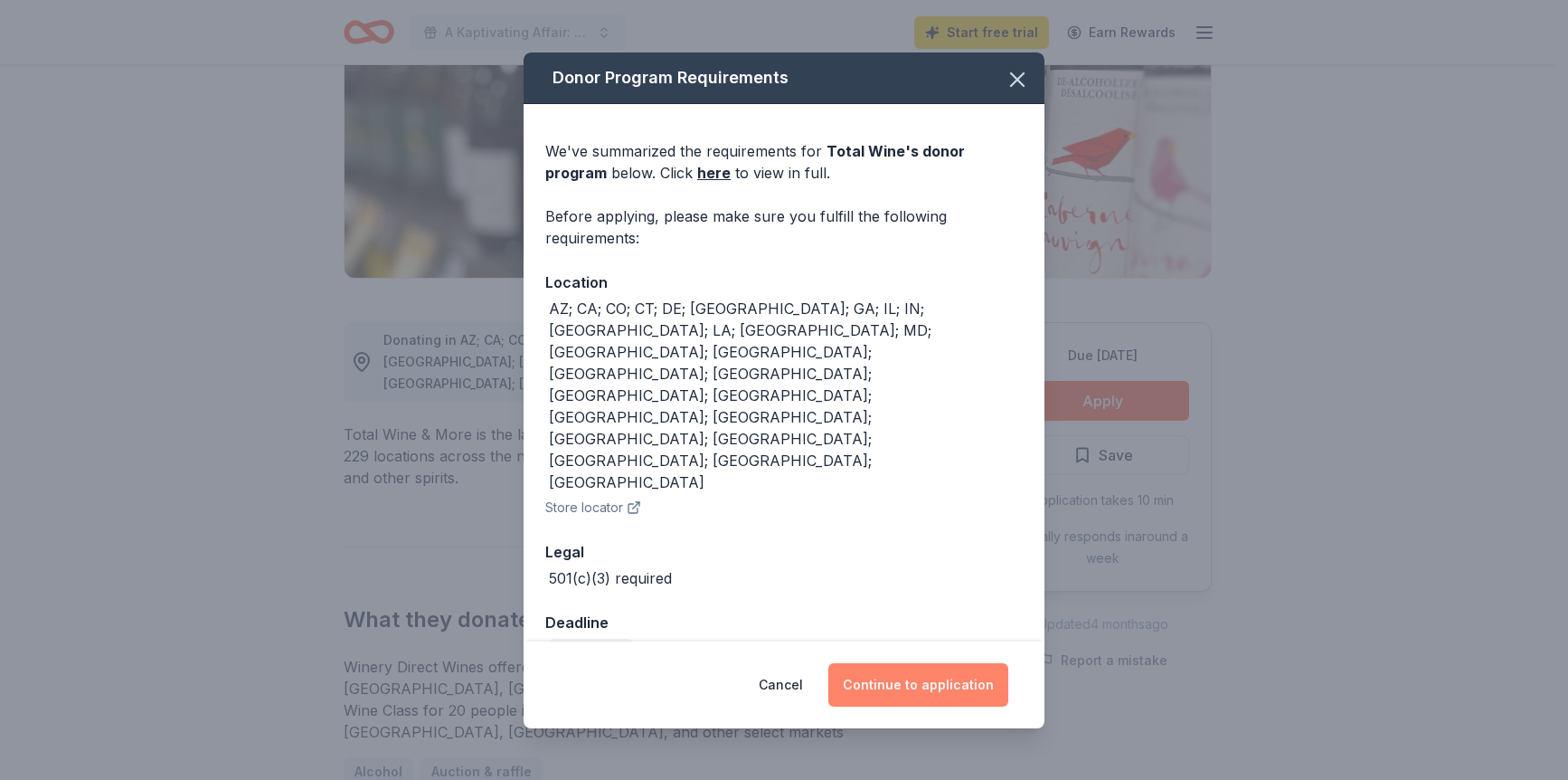
click at [922, 663] on button "Continue to application" at bounding box center [918, 684] width 180 height 43
